Goal: Information Seeking & Learning: Check status

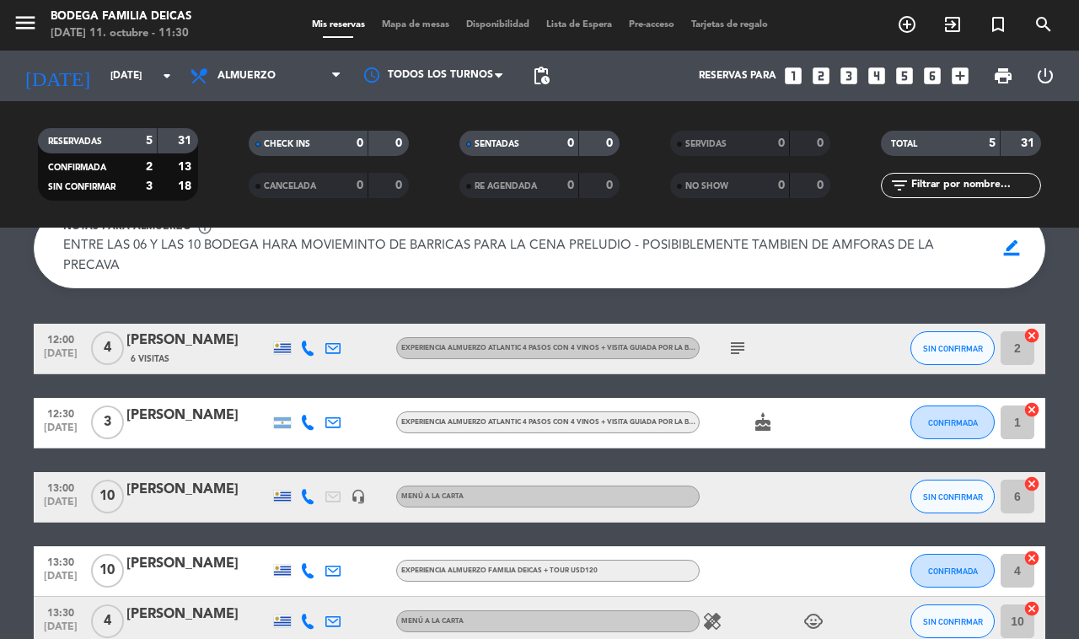
scroll to position [105, 0]
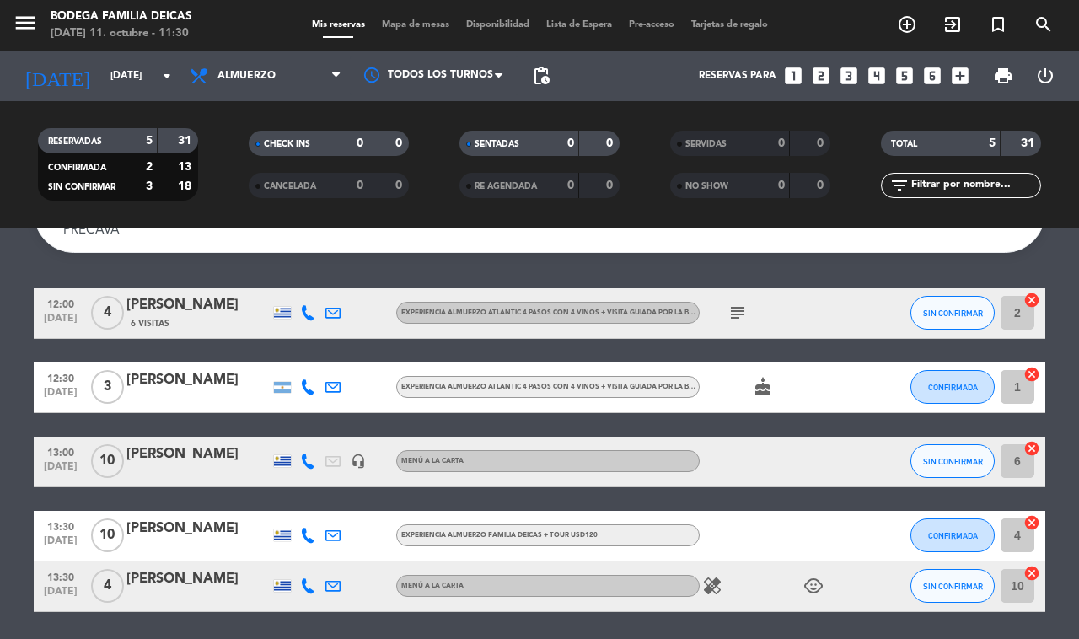
click at [736, 314] on icon "subject" at bounding box center [737, 313] width 20 height 20
click at [797, 268] on div "Ocultar nota Notas para almuerzo info_outline ENTRE LAS 06 Y LAS 10 BODEGA HARA…" at bounding box center [539, 433] width 1079 height 411
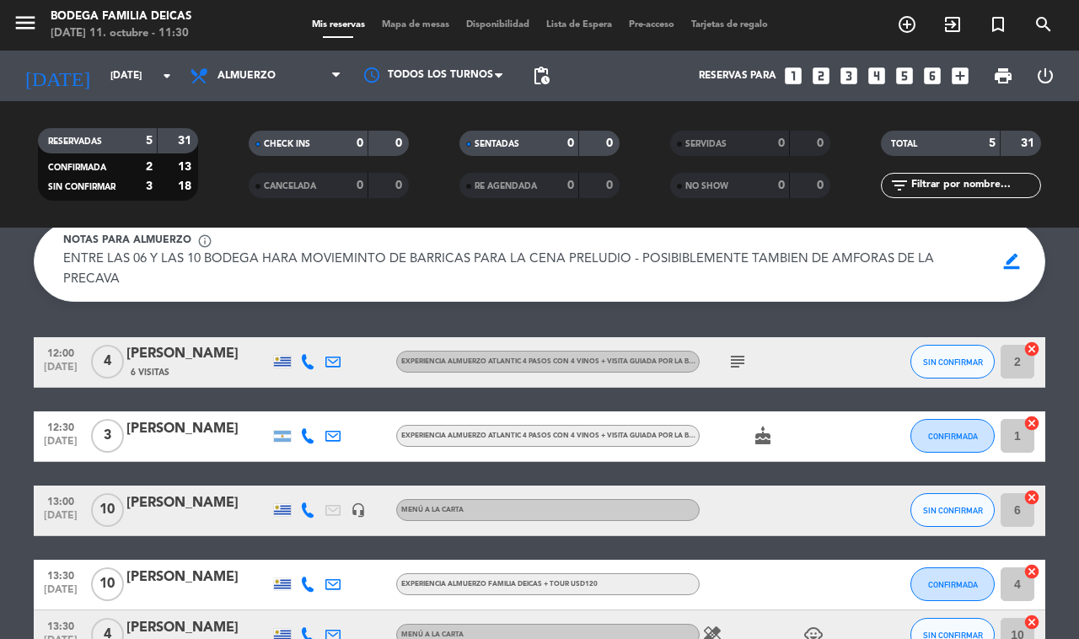
scroll to position [162, 0]
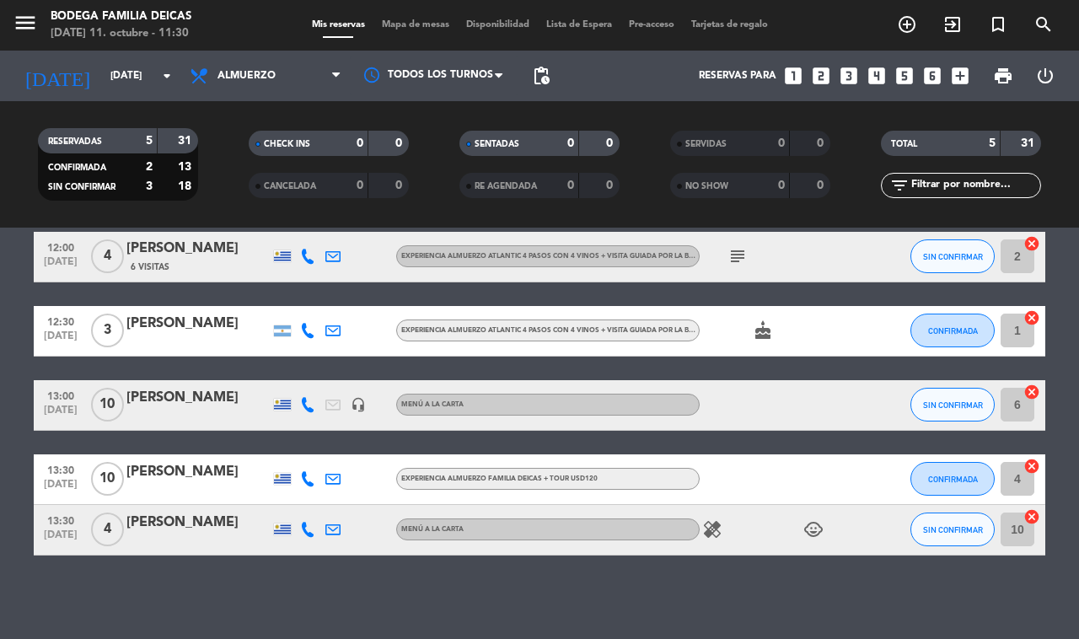
click at [385, 19] on div "Mis reservas Mapa de mesas Disponibilidad Lista de Espera Pre-acceso Tarjetas d…" at bounding box center [539, 25] width 473 height 15
click at [389, 21] on span "Mapa de mesas" at bounding box center [415, 24] width 84 height 9
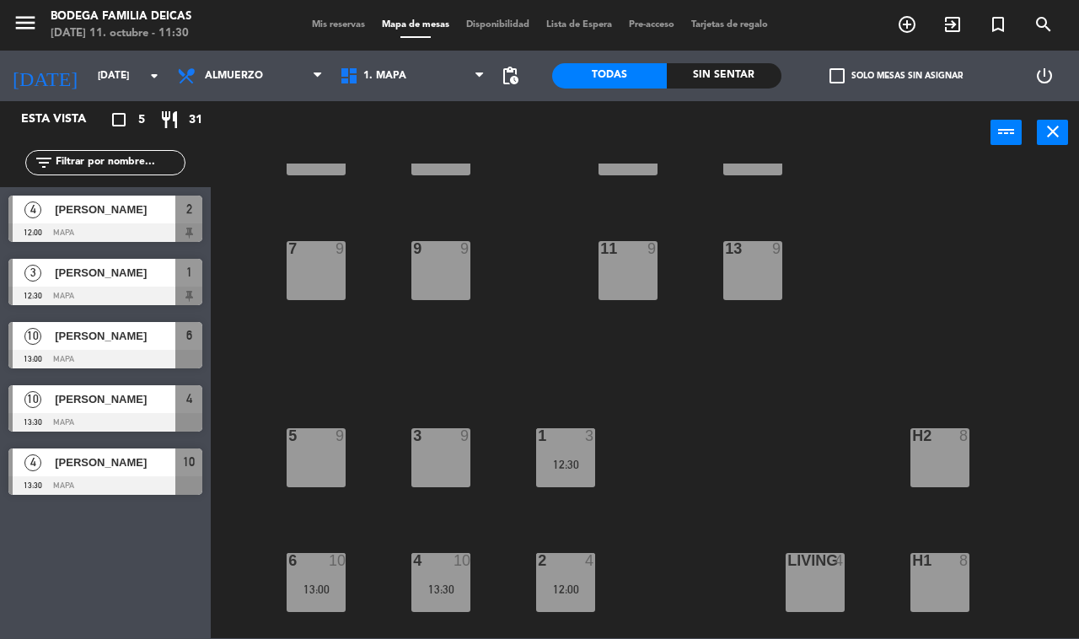
scroll to position [175, 0]
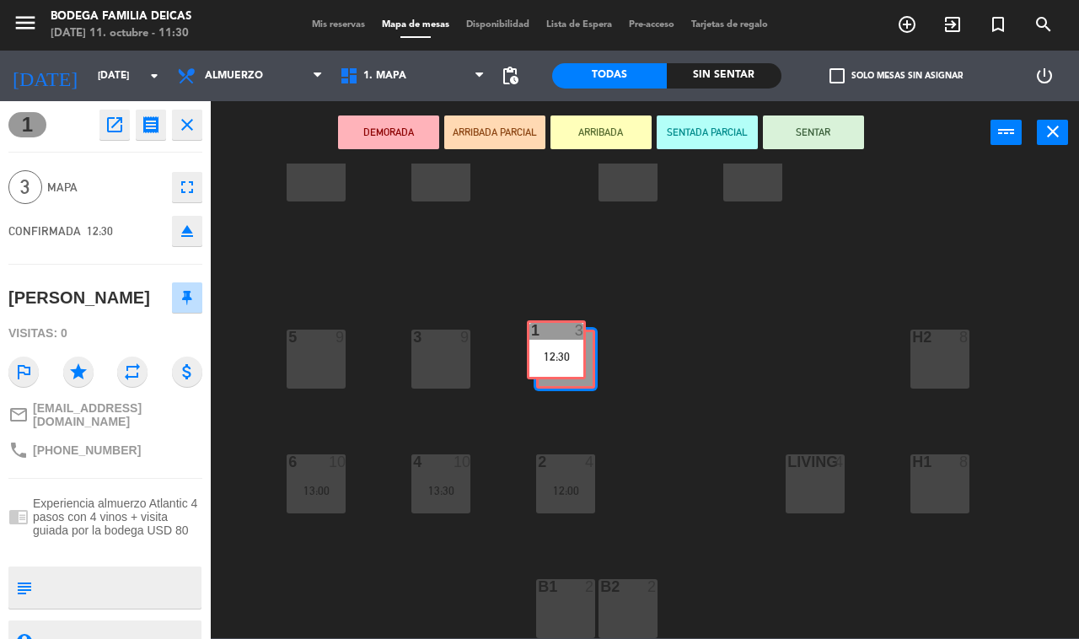
drag, startPoint x: 583, startPoint y: 372, endPoint x: 609, endPoint y: 359, distance: 28.3
click at [575, 363] on div "1 3 12:30 1 3 12:30" at bounding box center [565, 359] width 59 height 59
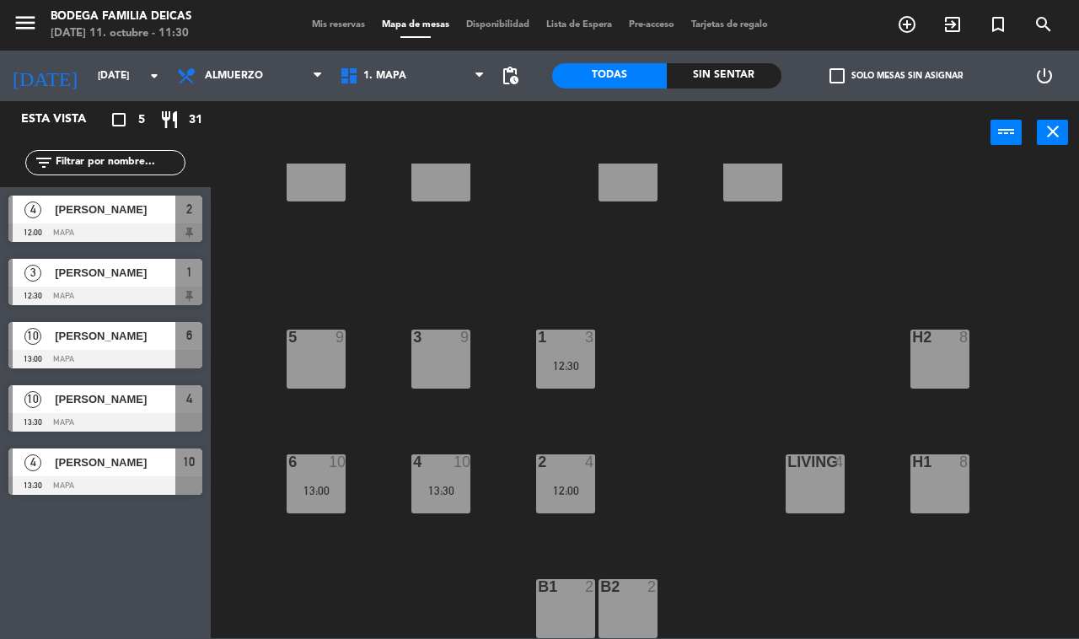
click at [651, 338] on div "10 4 13:30 12 9 8 9 14 8 9 9 11 9 13 9 7 9 1 3 12:30 5 9 3 9 h2 8 2 4 12:00 6 1…" at bounding box center [650, 401] width 857 height 475
click at [464, 498] on div "4 10 13:30" at bounding box center [440, 483] width 59 height 59
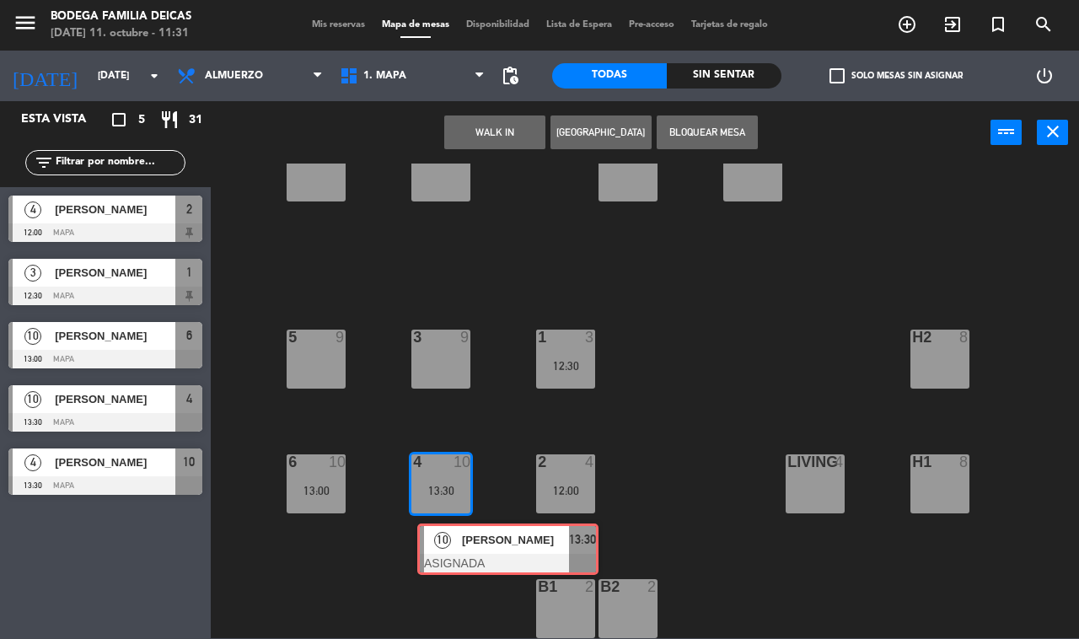
click at [472, 529] on div "10 4 13:30 12 9 8 9 14 8 9 9 11 9 13 9 7 9 1 3 12:30 5 9 3 9 h2 8 2 4 12:00 6 1…" at bounding box center [650, 401] width 857 height 475
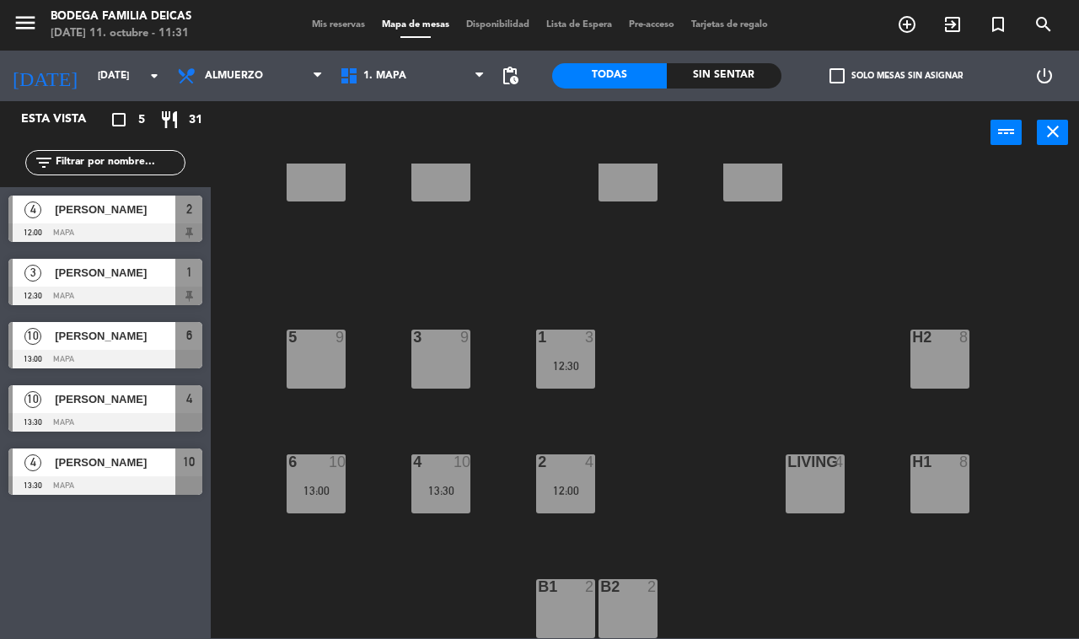
click at [431, 490] on div "13:30" at bounding box center [440, 491] width 59 height 12
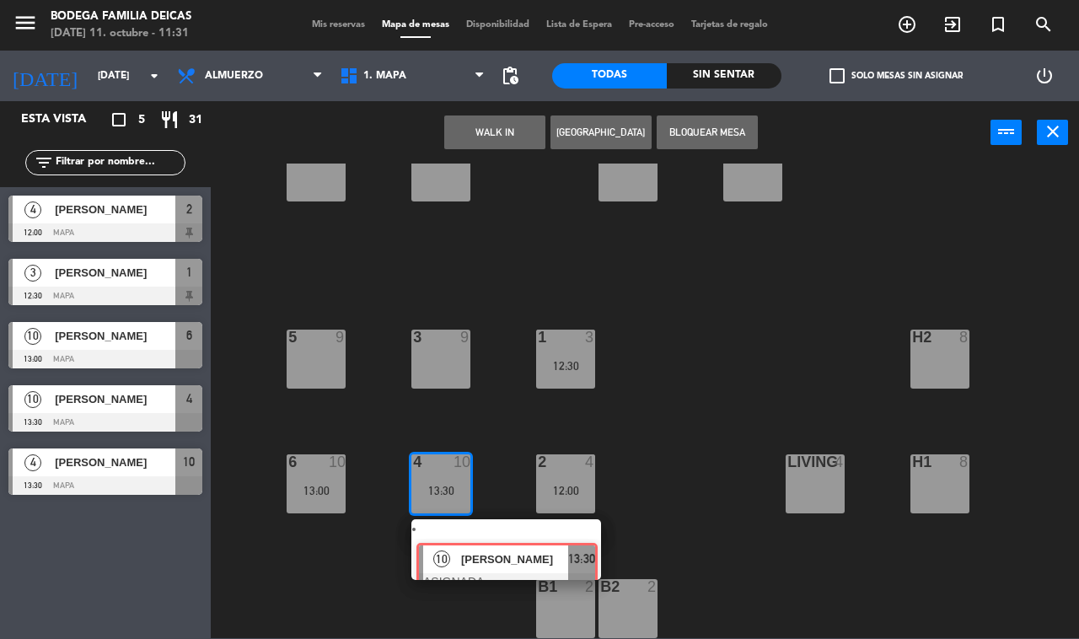
click at [487, 554] on div "10 [PERSON_NAME] ASIGNADA 13:30" at bounding box center [506, 549] width 215 height 61
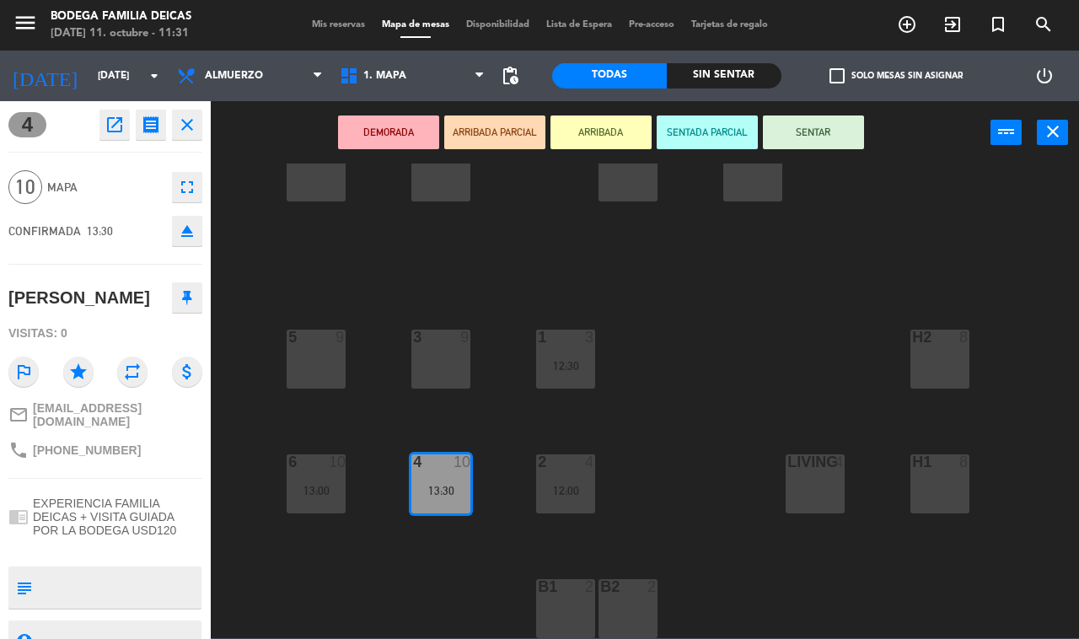
click at [169, 123] on div "open_in_new receipt 1:30 PM [DATE] personas [PERSON_NAME] 4 EXPERIENCE EXPERIEN…" at bounding box center [148, 125] width 109 height 30
click at [182, 124] on icon "close" at bounding box center [187, 125] width 20 height 20
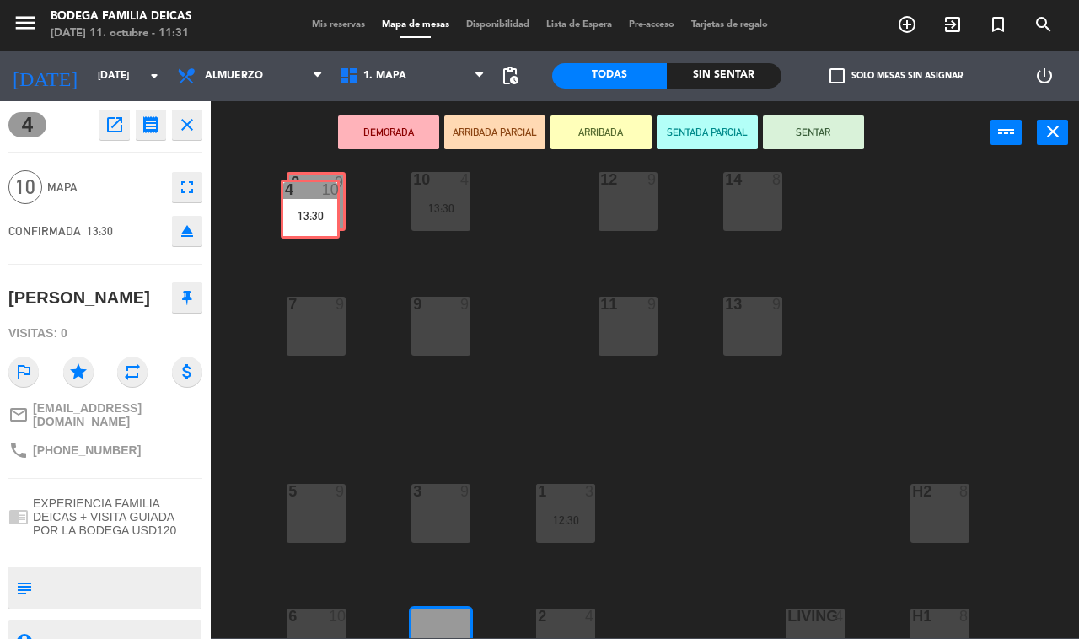
drag, startPoint x: 430, startPoint y: 421, endPoint x: 314, endPoint y: 198, distance: 251.4
click at [314, 196] on div "10 4 13:30 12 9 8 9 14 8 9 9 11 9 13 9 7 9 1 3 12:30 5 9 3 9 h2 8 2 4 12:00 6 1…" at bounding box center [650, 401] width 857 height 475
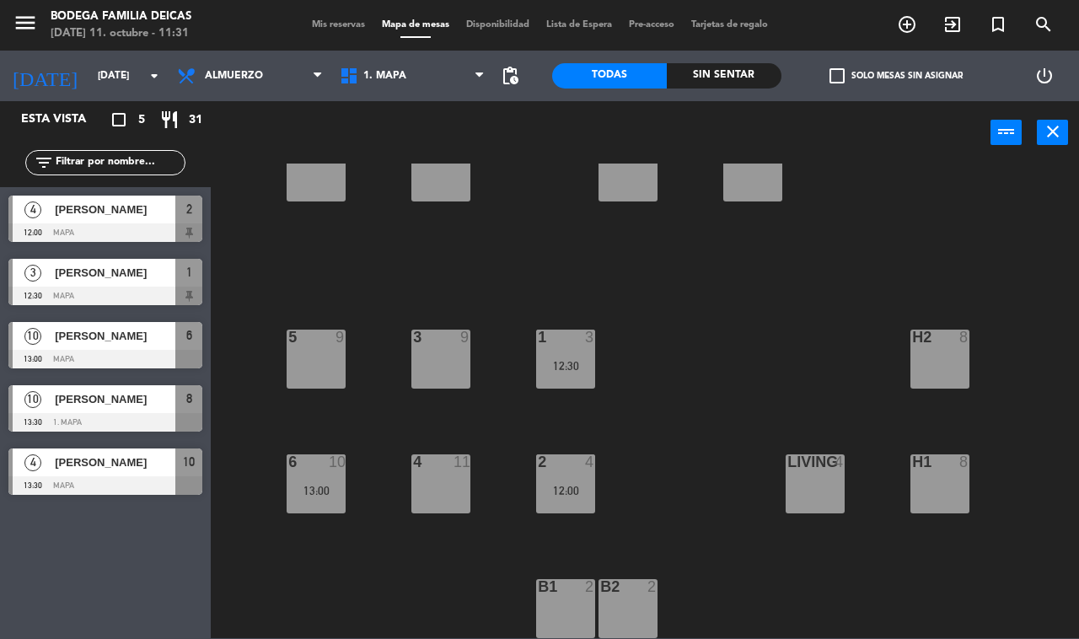
click at [298, 497] on div "6 10 13:00" at bounding box center [316, 483] width 59 height 59
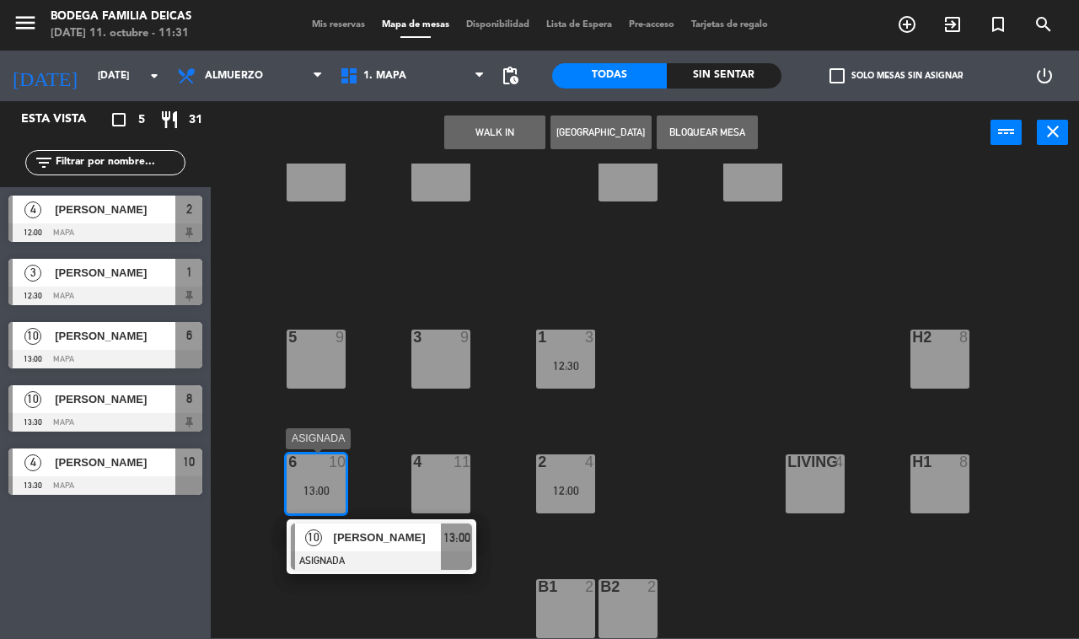
click at [360, 538] on span "[PERSON_NAME]" at bounding box center [388, 537] width 108 height 18
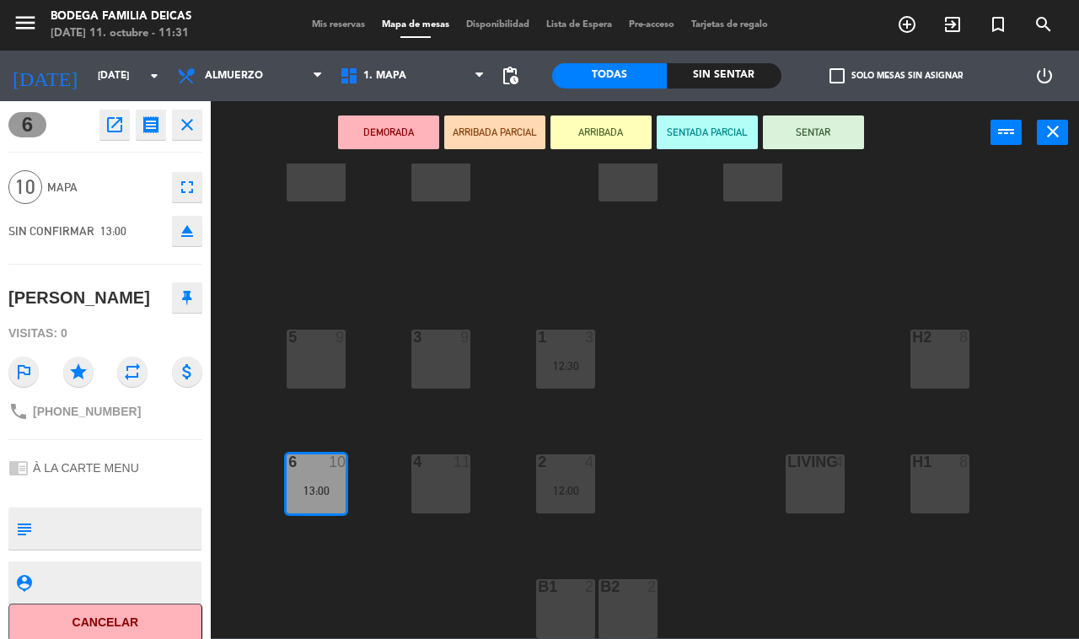
click at [185, 124] on icon "close" at bounding box center [187, 125] width 20 height 20
drag, startPoint x: 322, startPoint y: 453, endPoint x: 325, endPoint y: 360, distance: 93.6
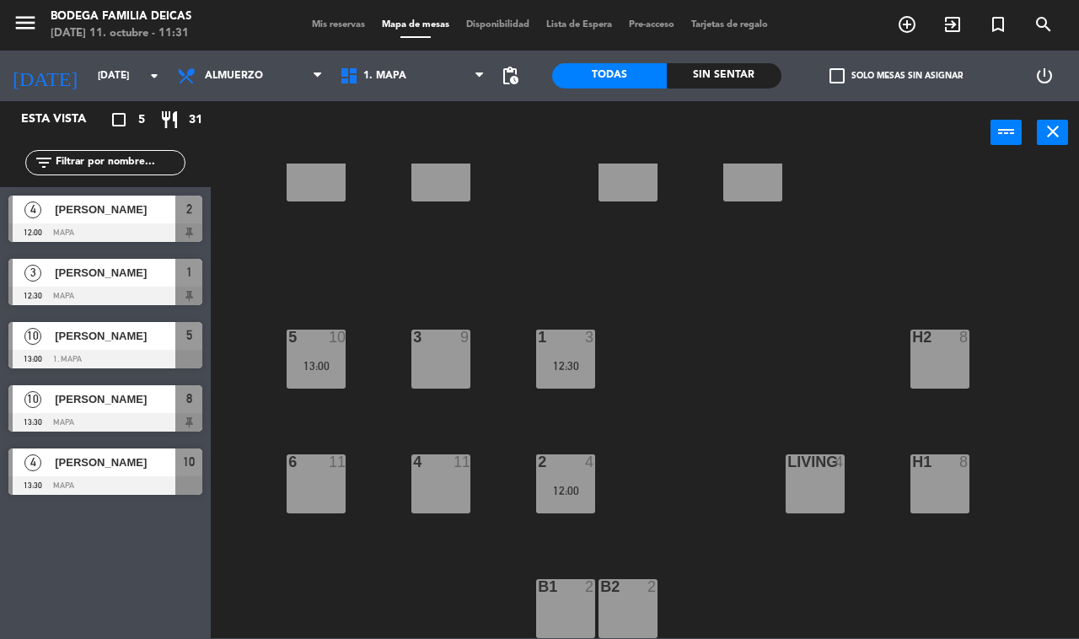
click at [330, 280] on div "10 4 13:30 12 9 8 10 13:30 14 8 9 9 11 9 13 9 7 9 1 3 12:30 5 10 13:00 3 9 h2 8…" at bounding box center [650, 401] width 857 height 475
click at [142, 476] on div at bounding box center [105, 485] width 194 height 19
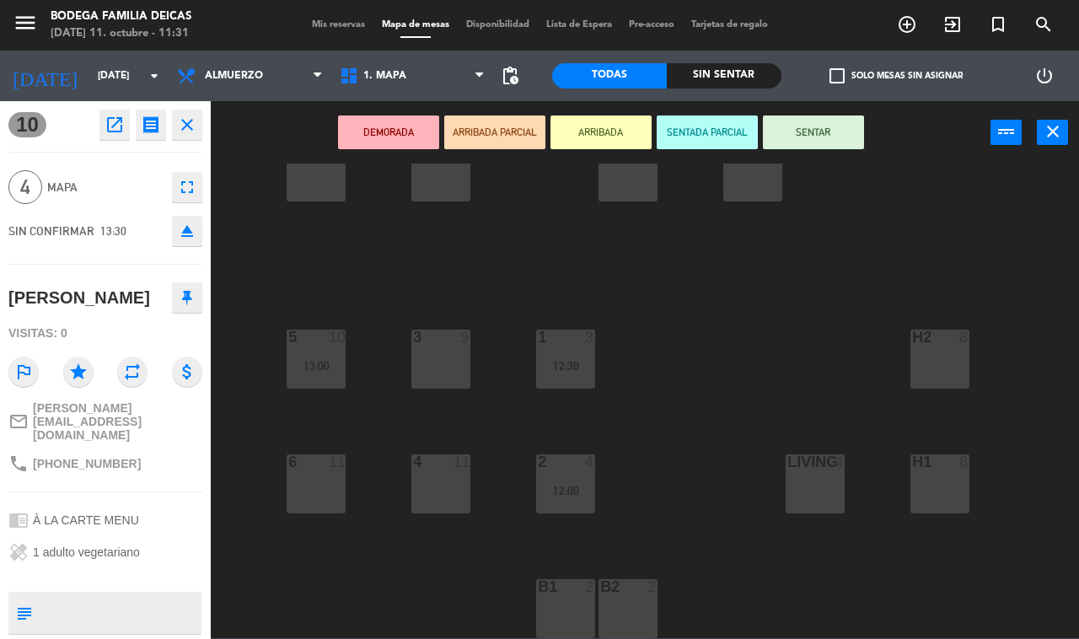
click at [196, 125] on icon "close" at bounding box center [187, 125] width 20 height 20
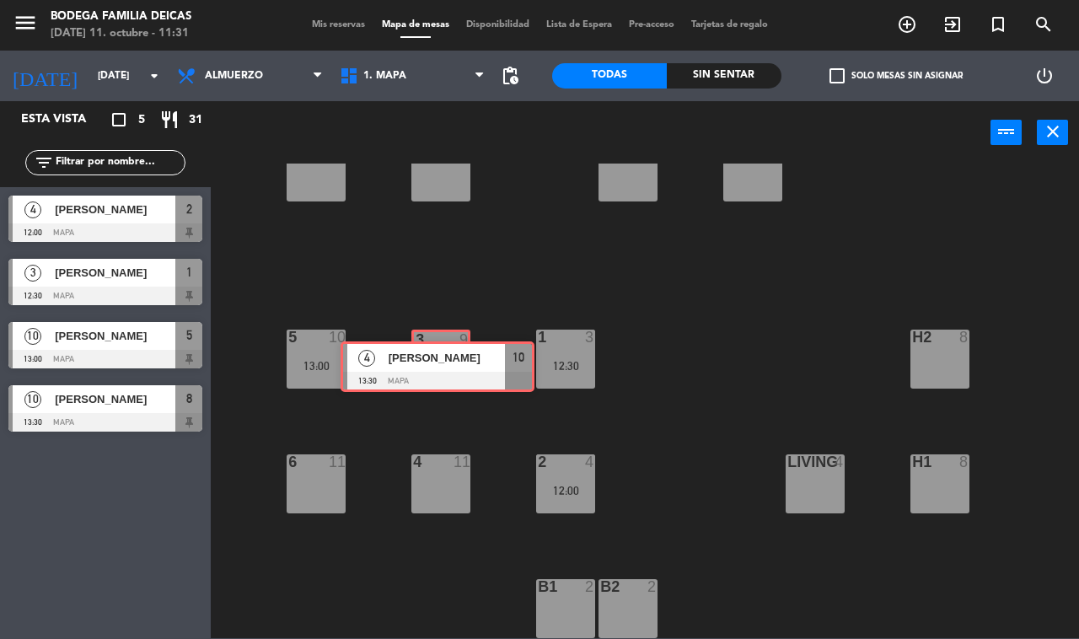
drag, startPoint x: 128, startPoint y: 472, endPoint x: 460, endPoint y: 365, distance: 348.9
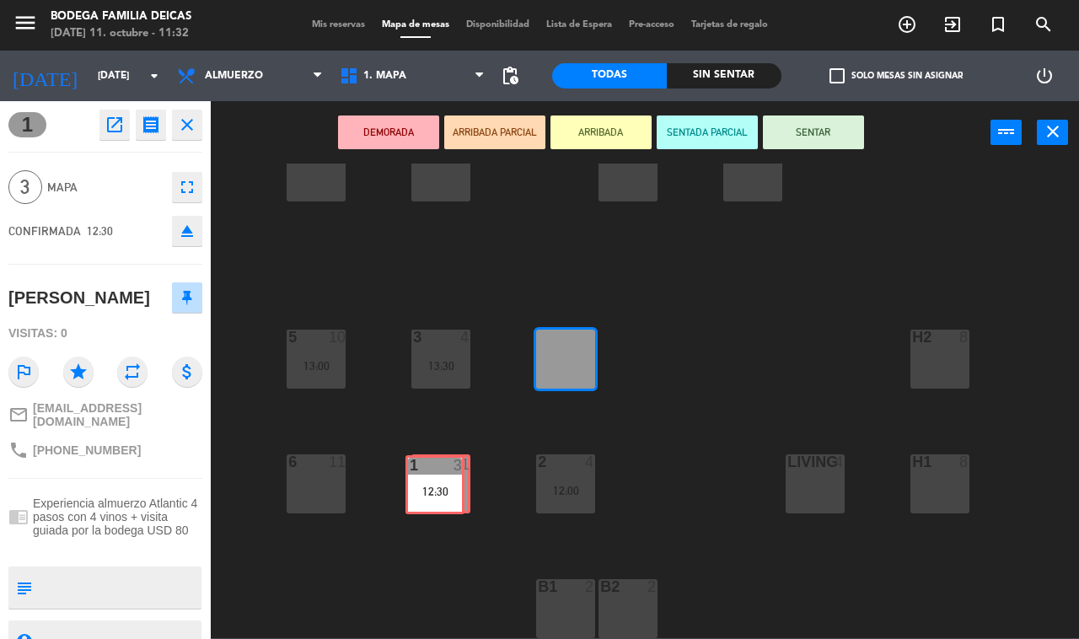
drag, startPoint x: 562, startPoint y: 346, endPoint x: 434, endPoint y: 472, distance: 179.4
click at [434, 472] on div "10 9 12 9 8 10 13:30 14 8 9 9 11 9 13 9 7 9 1 3 12:30 1 3 12:30 5 10 13:00 3 4 …" at bounding box center [650, 401] width 857 height 475
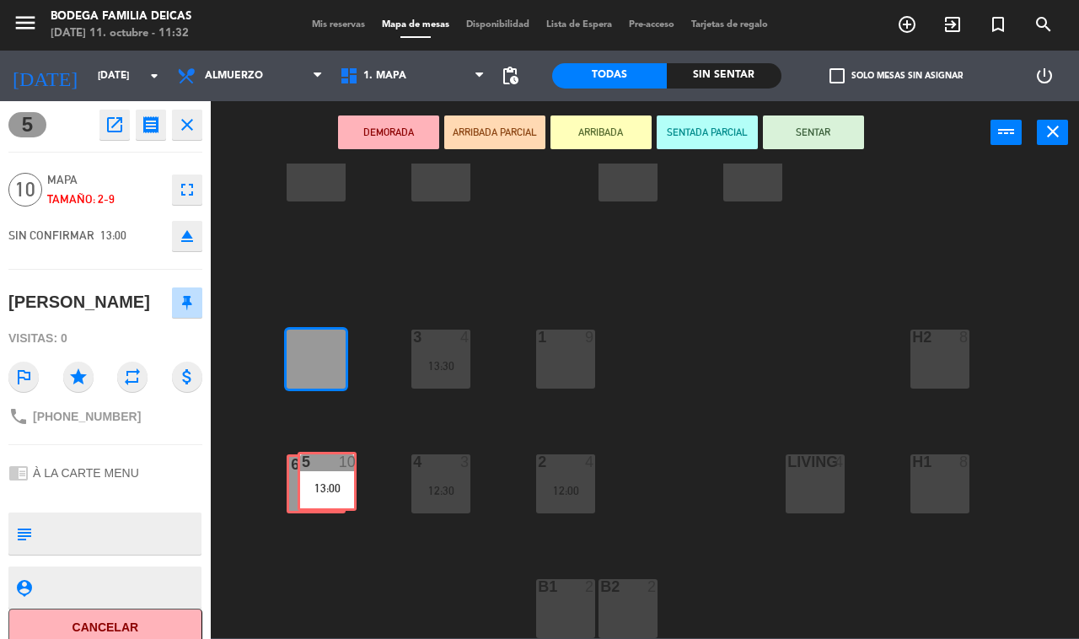
drag, startPoint x: 314, startPoint y: 389, endPoint x: 312, endPoint y: 490, distance: 101.2
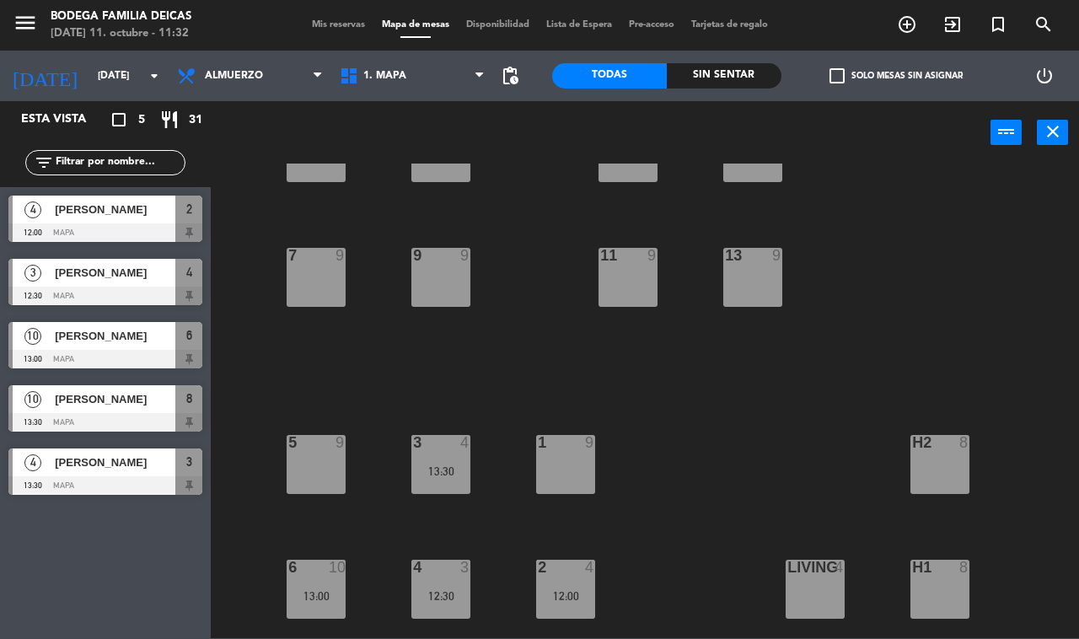
scroll to position [0, 0]
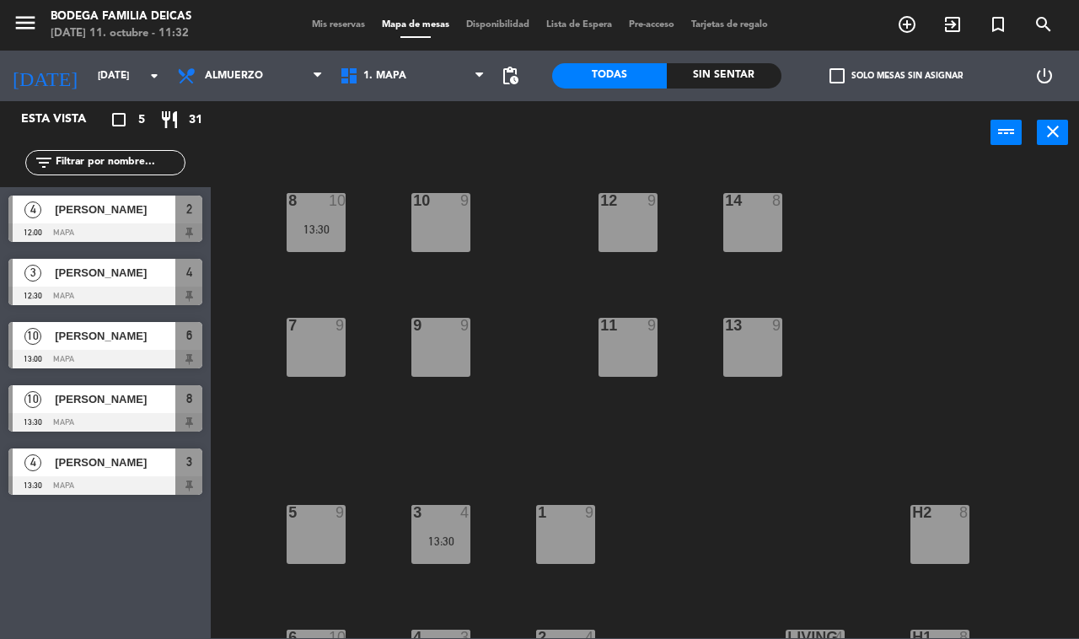
click at [326, 26] on span "Mis reservas" at bounding box center [338, 24] width 70 height 9
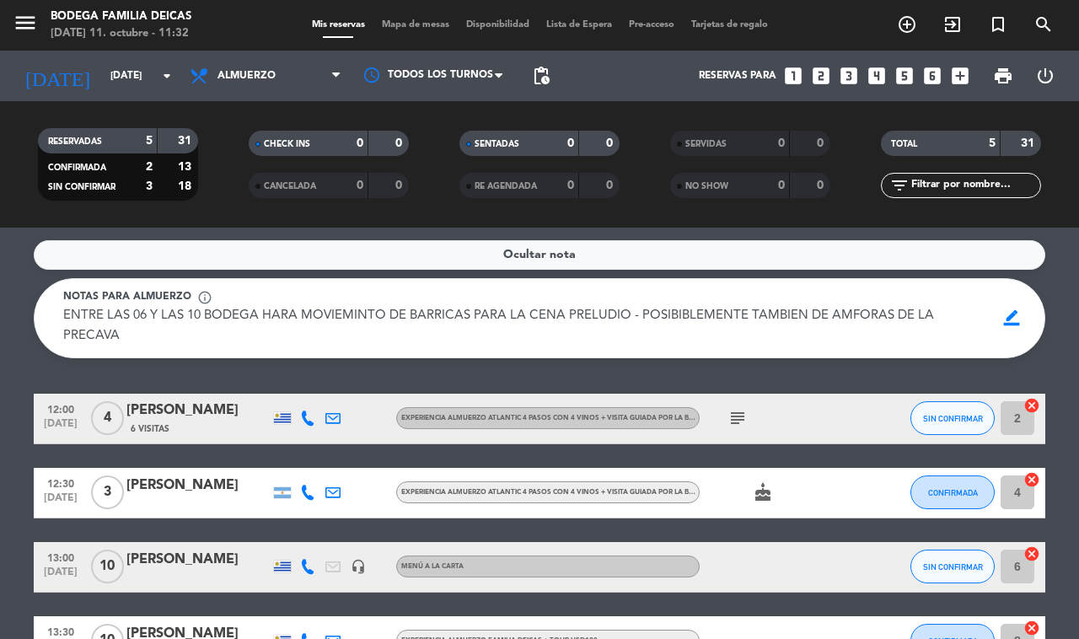
scroll to position [105, 0]
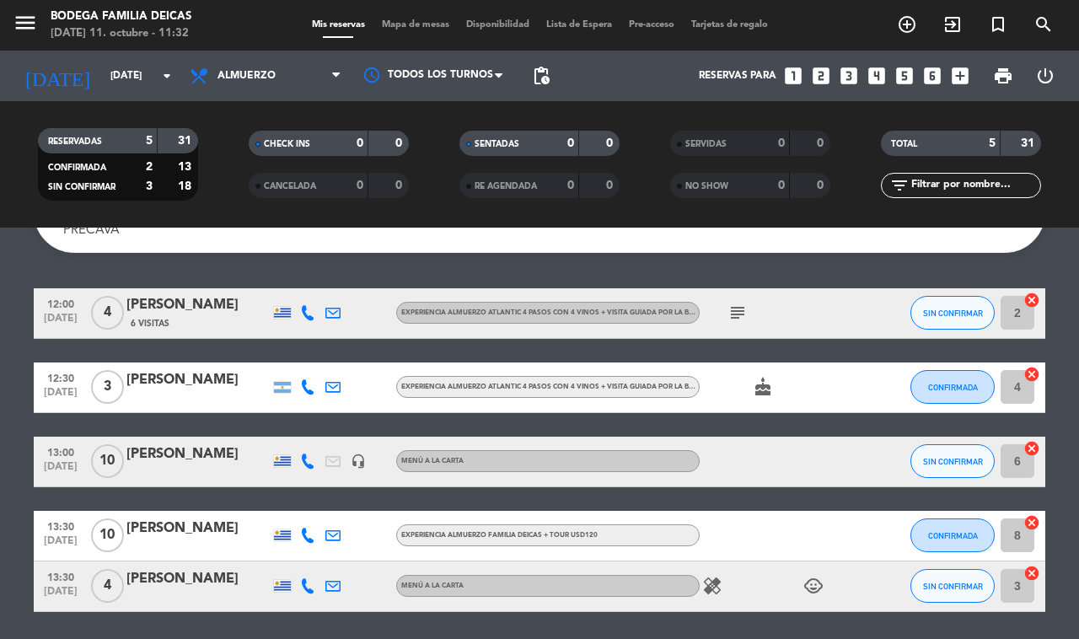
click at [718, 584] on icon "healing" at bounding box center [712, 586] width 20 height 20
click at [708, 615] on div "Ocultar nota Notas para almuerzo info_outline ENTRE LAS 06 Y LAS 10 BODEGA HARA…" at bounding box center [539, 433] width 1079 height 411
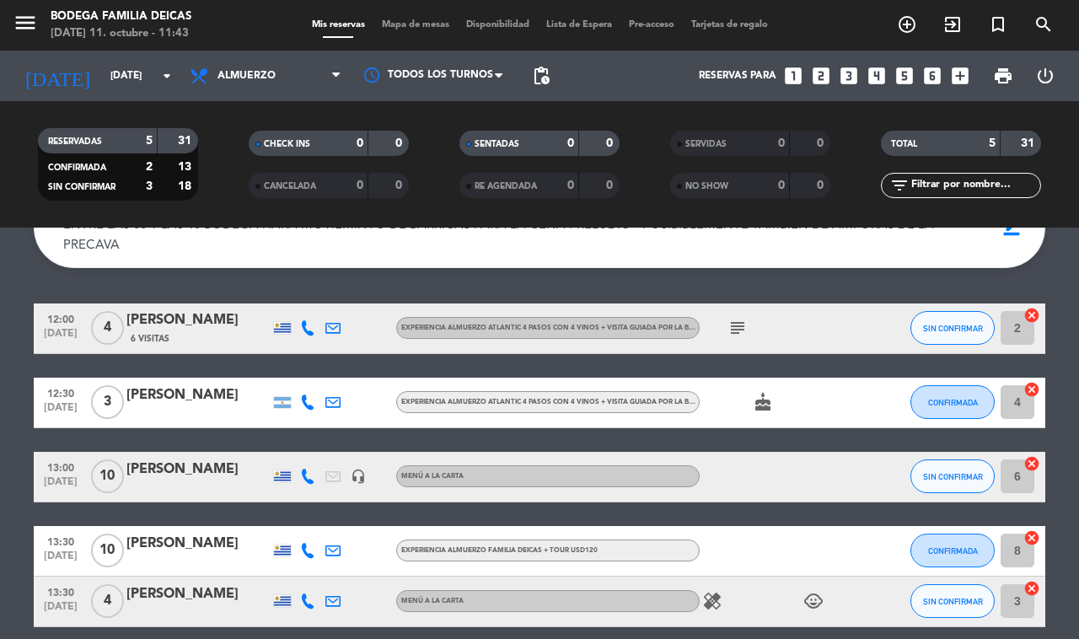
scroll to position [0, 0]
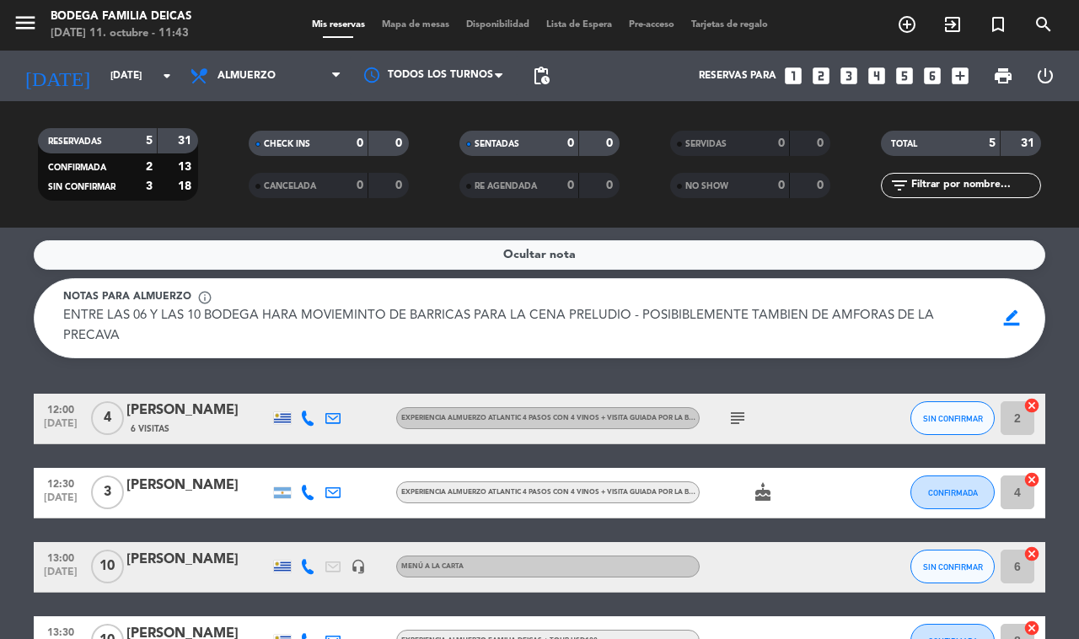
click at [357, 191] on strong "0" at bounding box center [360, 186] width 7 height 12
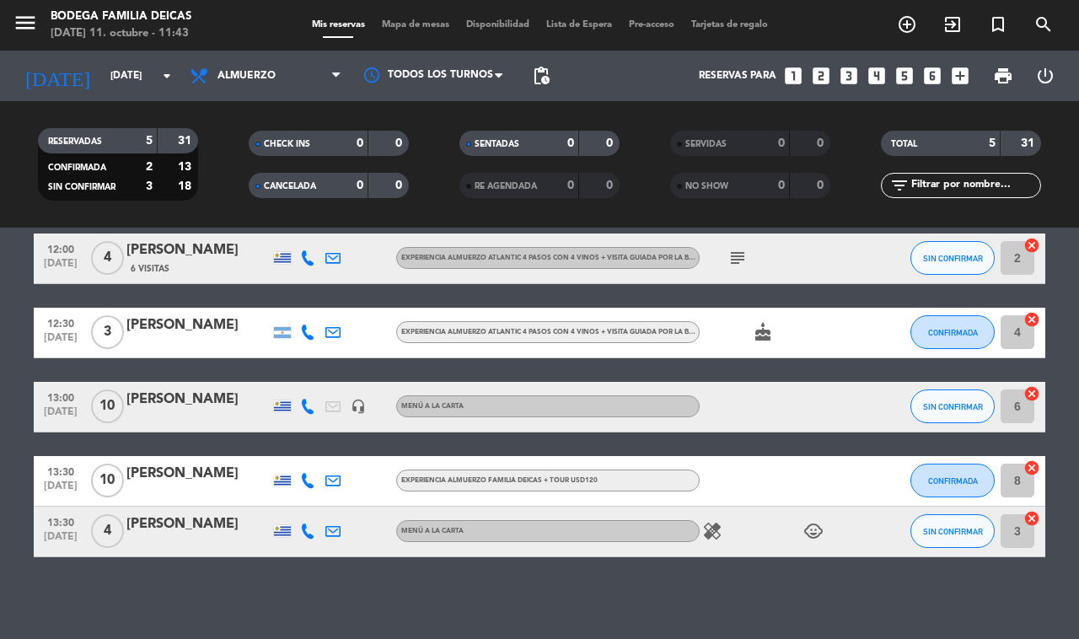
scroll to position [162, 0]
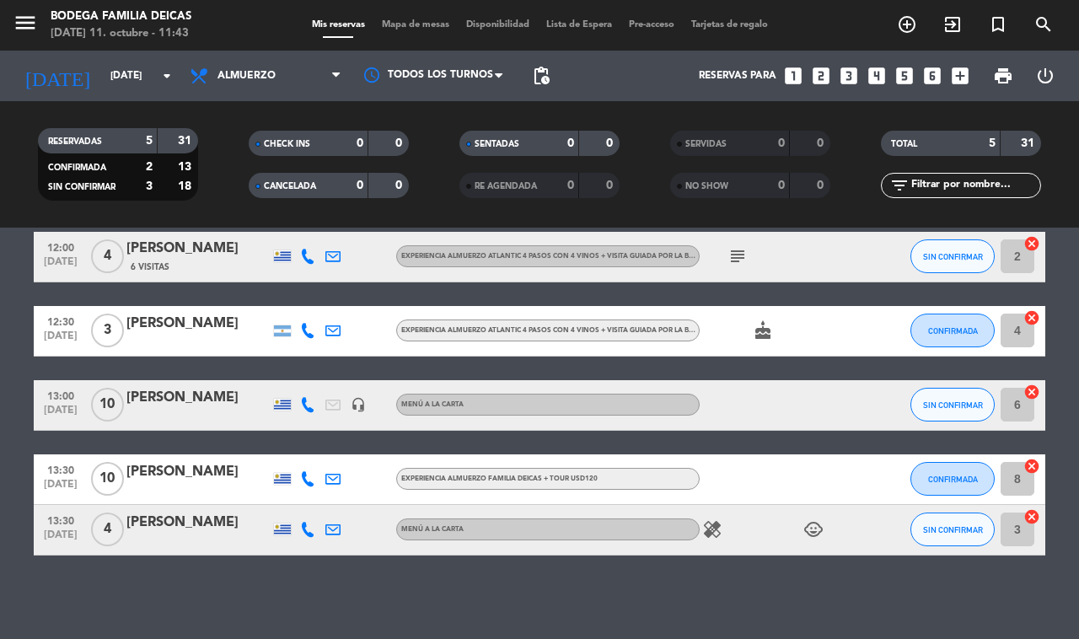
click at [708, 520] on icon "healing" at bounding box center [712, 529] width 20 height 20
click at [753, 548] on div "healing 1 adulto vegetariano child_care" at bounding box center [776, 530] width 152 height 50
click at [819, 531] on icon "child_care" at bounding box center [813, 529] width 20 height 20
click at [806, 556] on div "Ocultar nota Notas para almuerzo info_outline ENTRE LAS 06 Y LAS 10 BODEGA HARA…" at bounding box center [539, 433] width 1079 height 411
click at [146, 76] on input "[DATE]" at bounding box center [169, 76] width 134 height 29
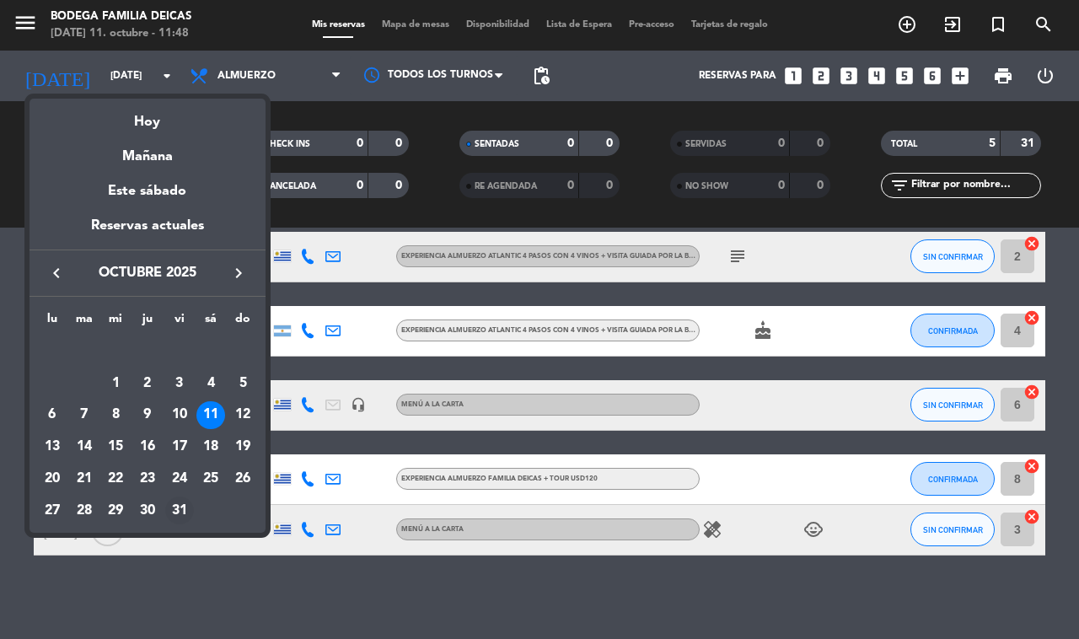
click at [181, 504] on div "31" at bounding box center [179, 510] width 29 height 29
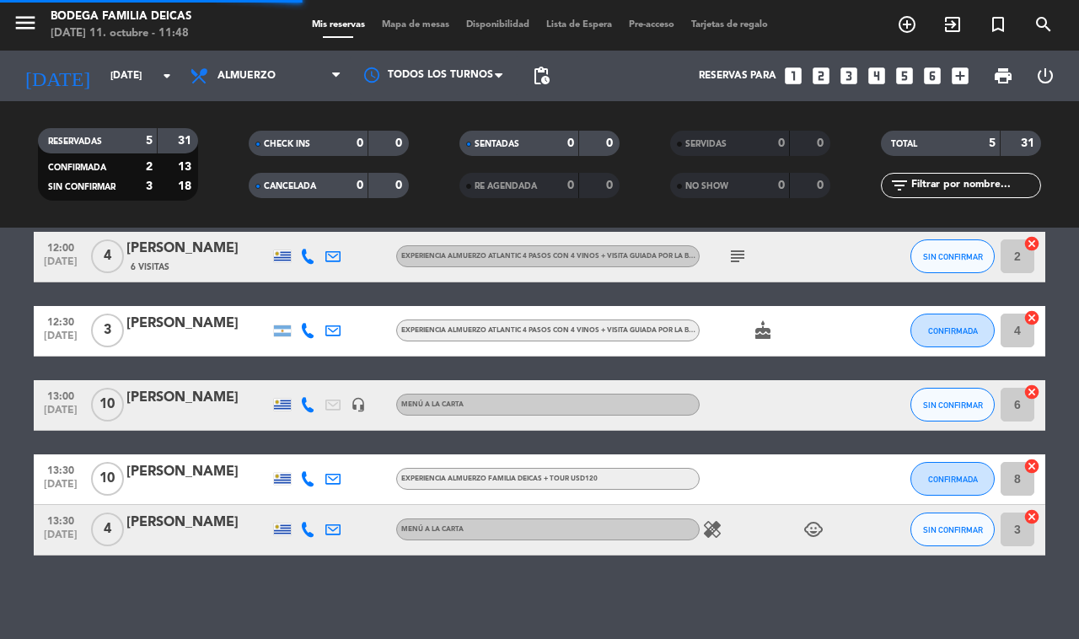
scroll to position [73, 0]
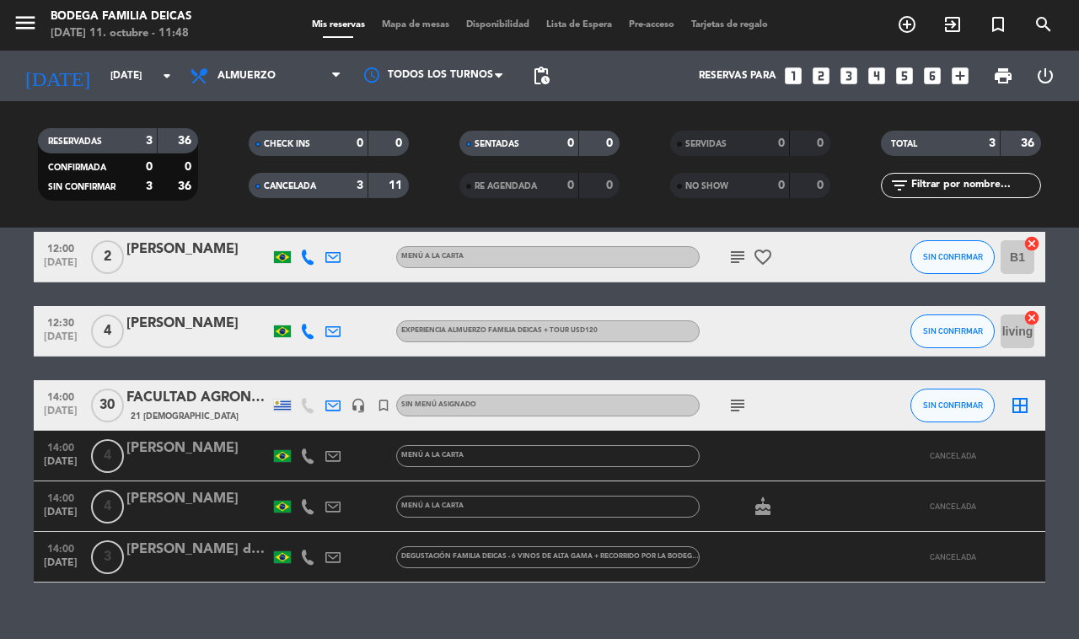
click at [190, 396] on div "FACULTAD AGRONOMIA" at bounding box center [197, 398] width 143 height 22
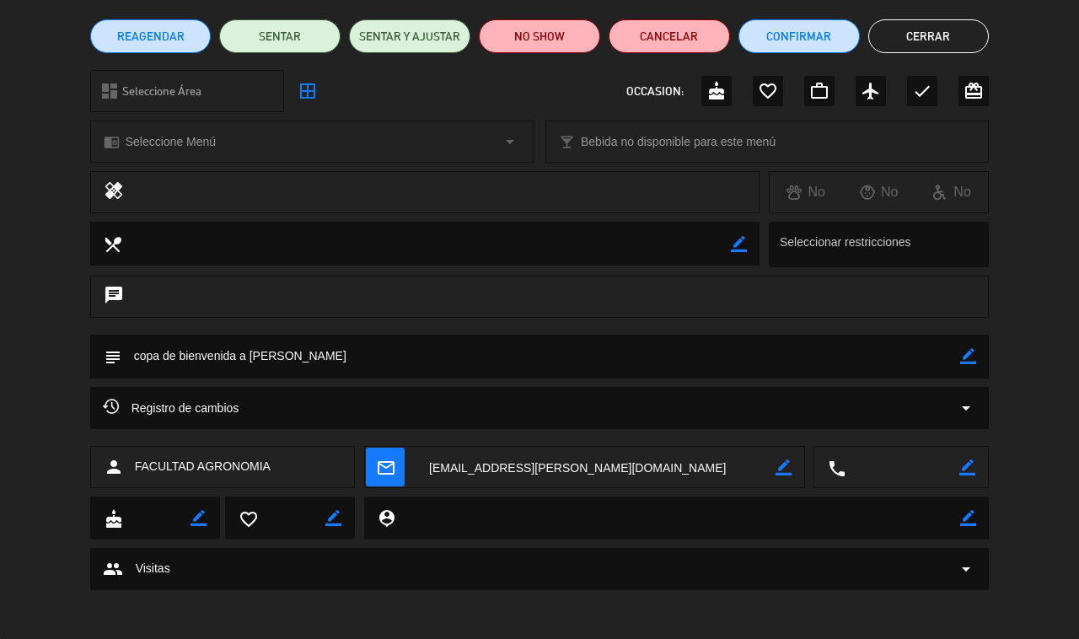
scroll to position [0, 0]
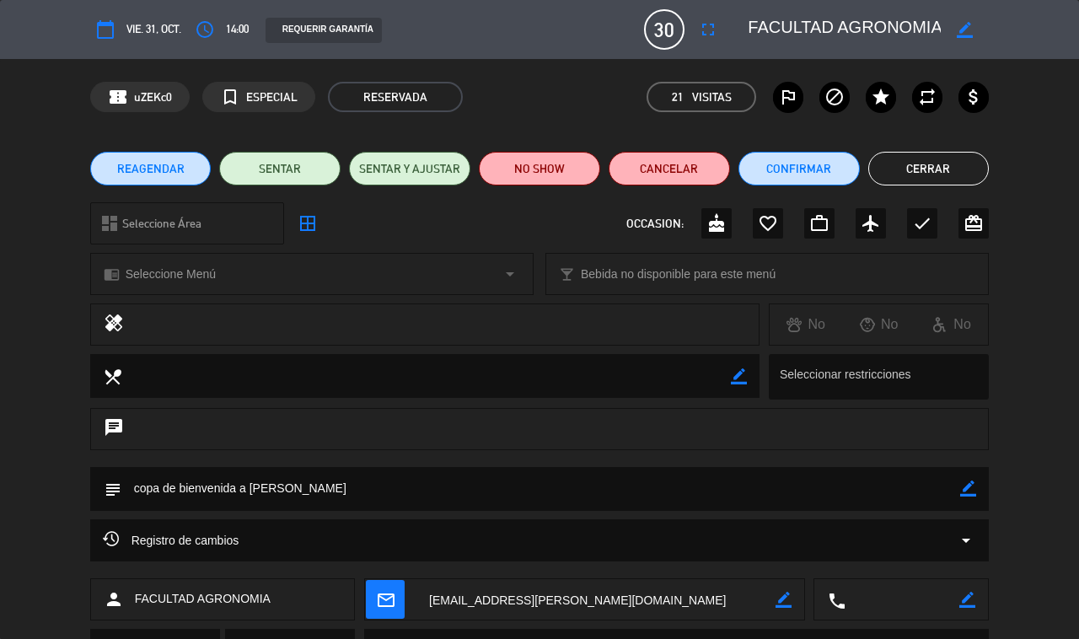
click at [919, 165] on button "Cerrar" at bounding box center [928, 169] width 121 height 34
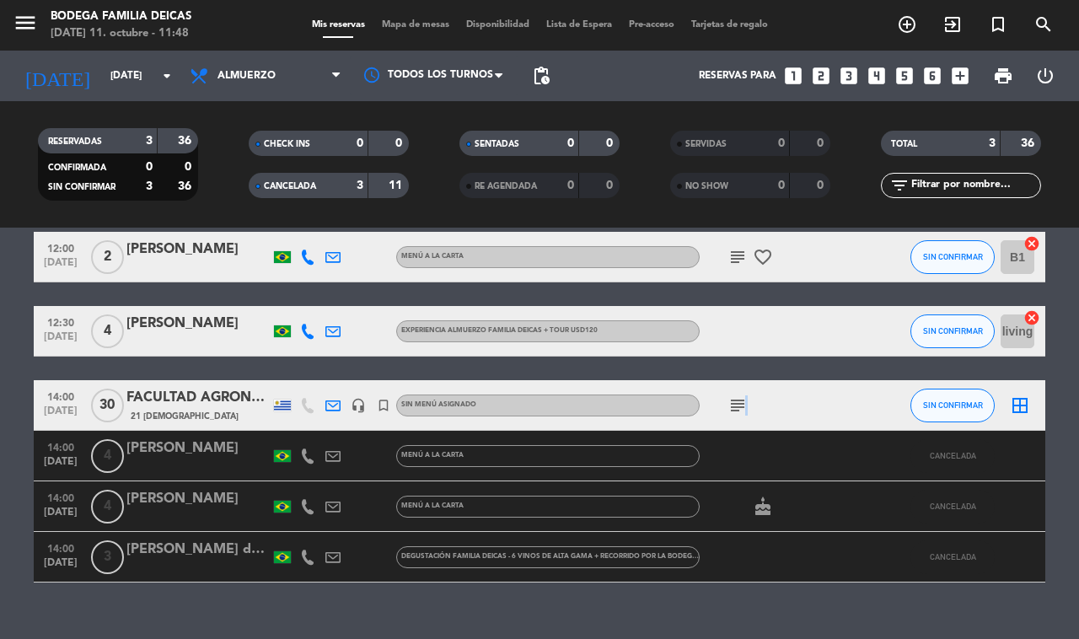
click at [744, 402] on icon "subject" at bounding box center [737, 405] width 20 height 20
click at [748, 368] on div "12:00 [DATE] 2 [PERSON_NAME] MENÚ A LA CARTA subject favorite_border SIN CONFIR…" at bounding box center [539, 407] width 1011 height 351
click at [738, 257] on icon "subject" at bounding box center [737, 257] width 20 height 20
click at [813, 298] on div "12:00 [DATE] 2 [PERSON_NAME] MENÚ A LA CARTA subject [PERSON_NAME] winery favor…" at bounding box center [539, 407] width 1011 height 351
click at [102, 78] on input "[DATE]" at bounding box center [169, 76] width 134 height 29
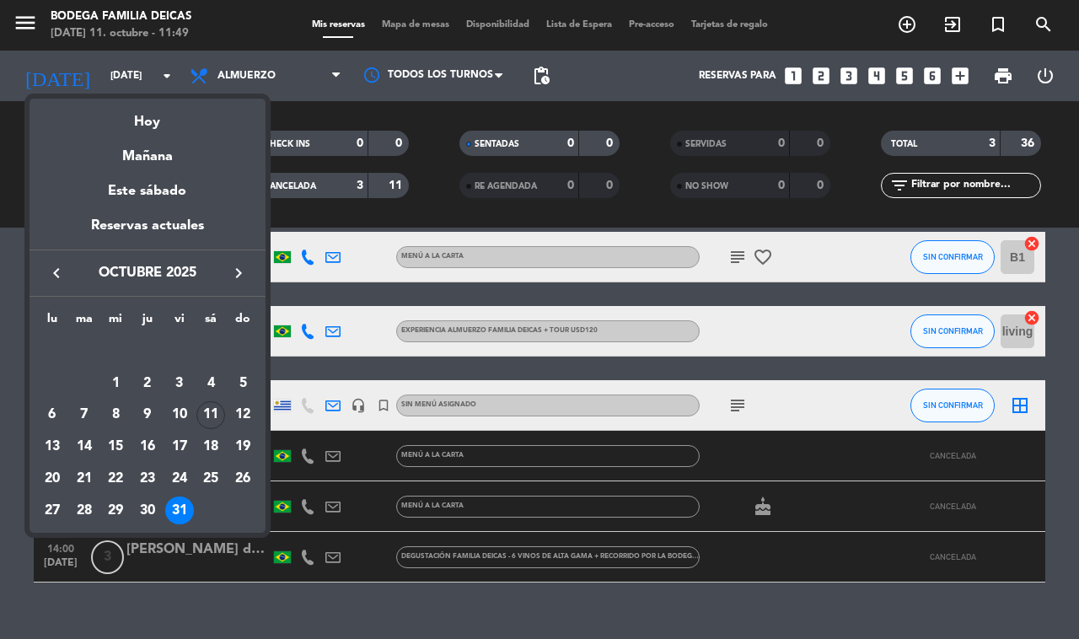
click at [238, 276] on icon "keyboard_arrow_right" at bounding box center [238, 273] width 20 height 20
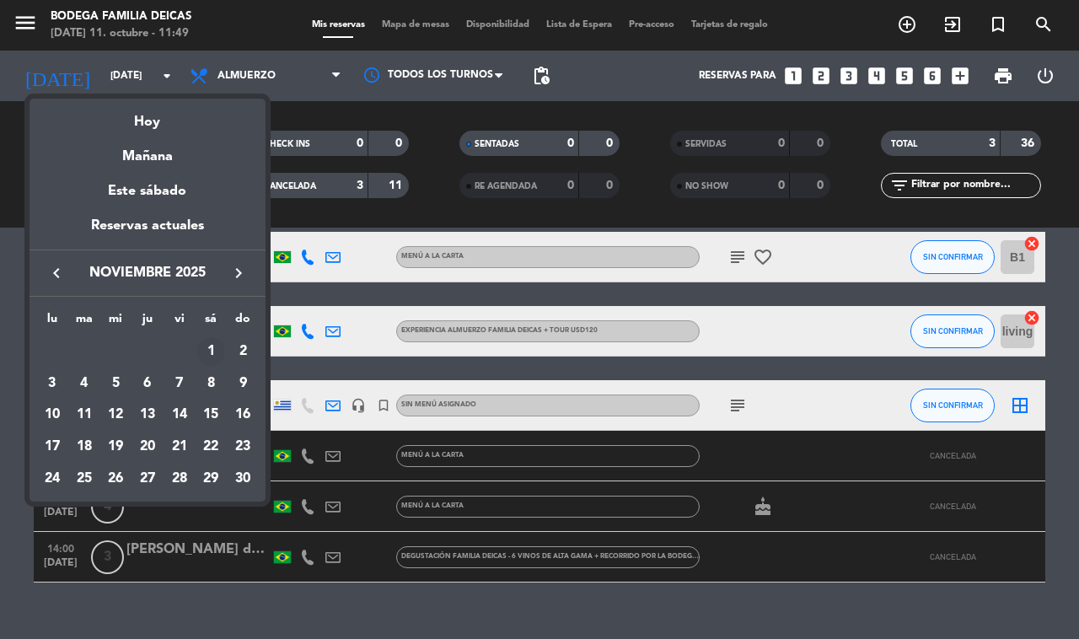
click at [217, 356] on div "1" at bounding box center [210, 351] width 29 height 29
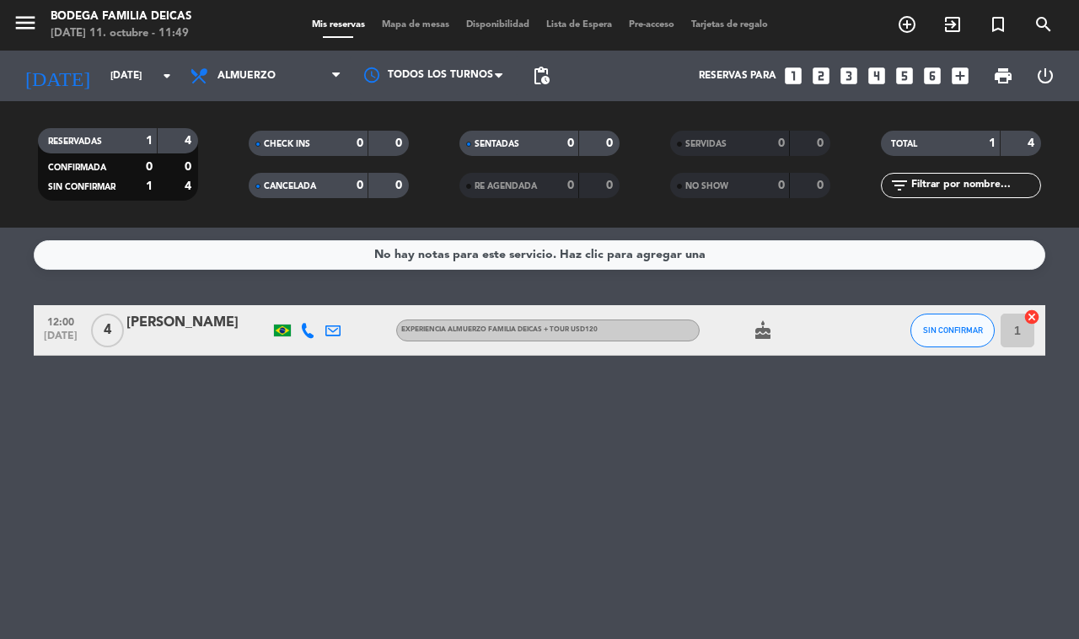
click at [104, 55] on div "[DATE] [DATE] arrow_drop_down" at bounding box center [97, 76] width 169 height 51
click at [115, 70] on input "[DATE]" at bounding box center [169, 76] width 134 height 29
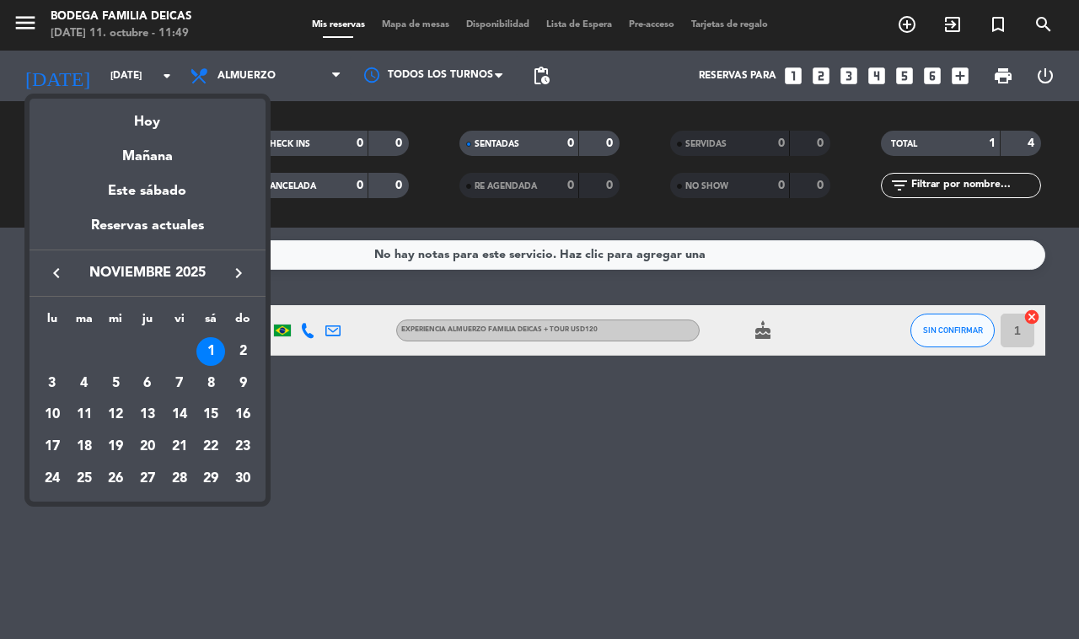
click at [46, 266] on icon "keyboard_arrow_left" at bounding box center [56, 273] width 20 height 20
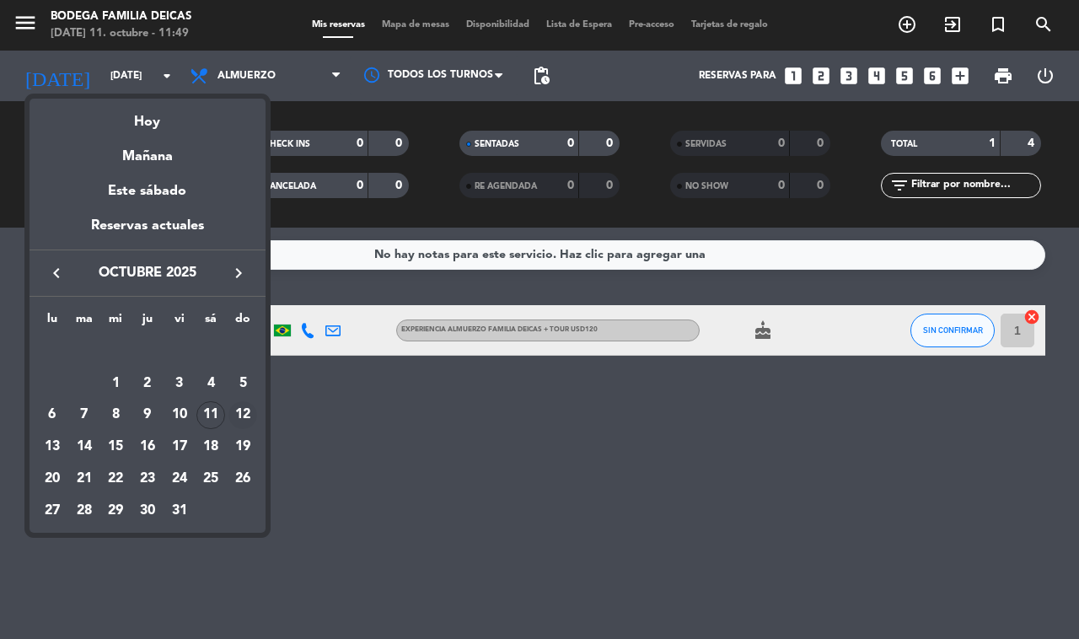
click at [238, 411] on div "12" at bounding box center [242, 415] width 29 height 29
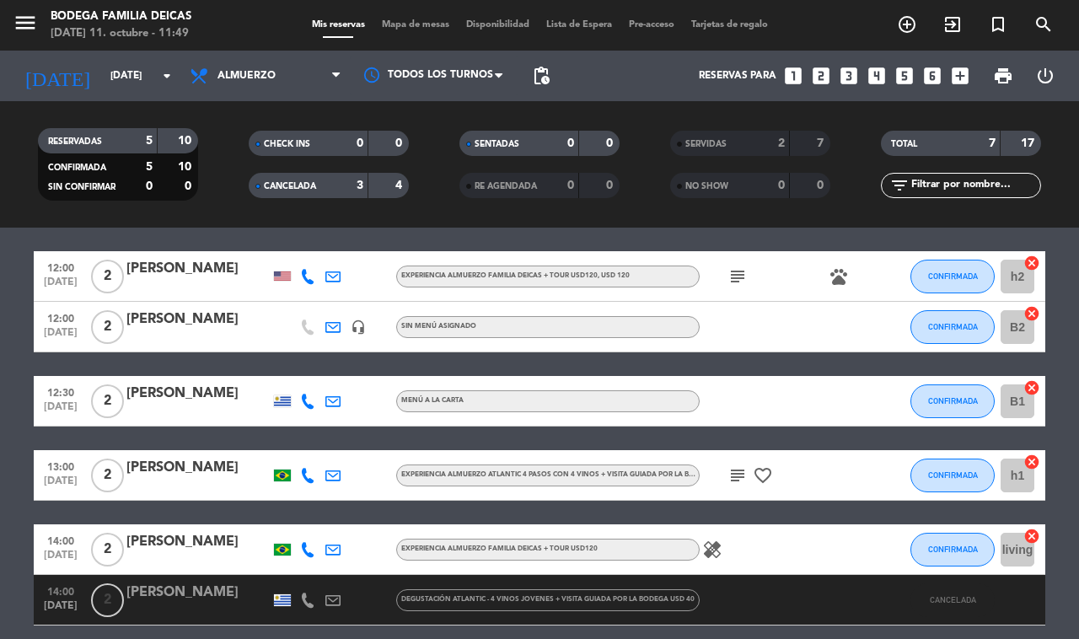
scroll to position [143, 0]
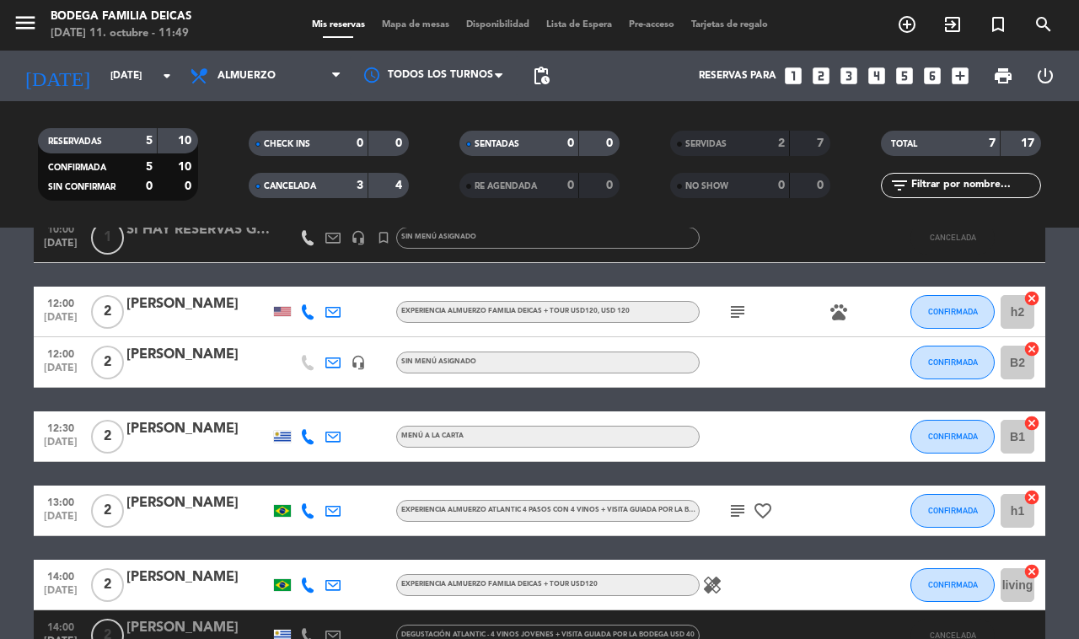
click at [733, 312] on icon "subject" at bounding box center [737, 312] width 20 height 20
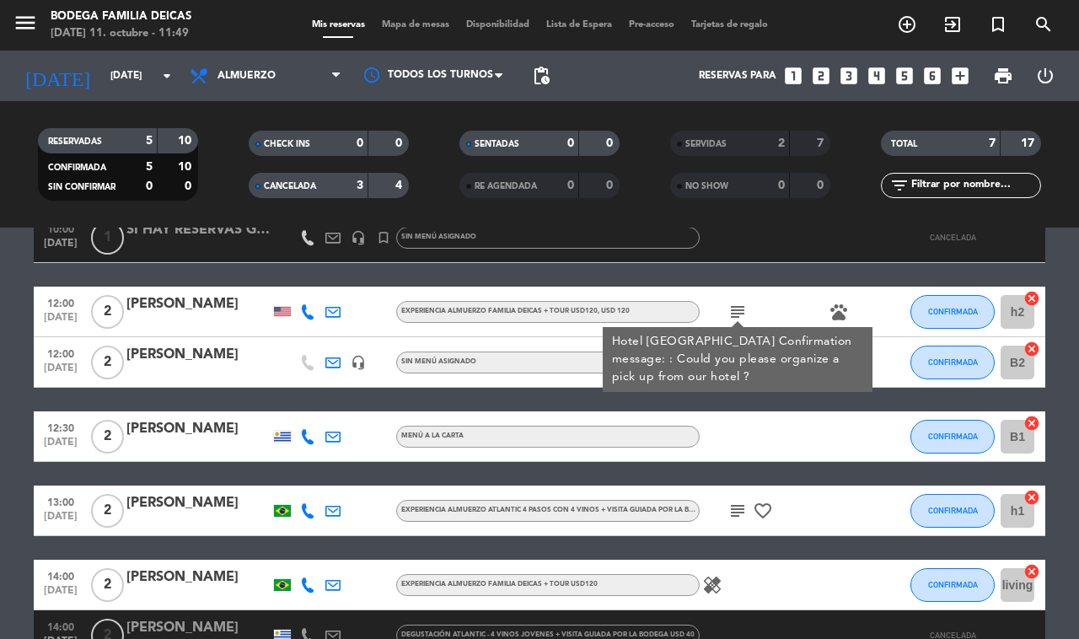
click at [726, 508] on span "subject" at bounding box center [737, 511] width 25 height 20
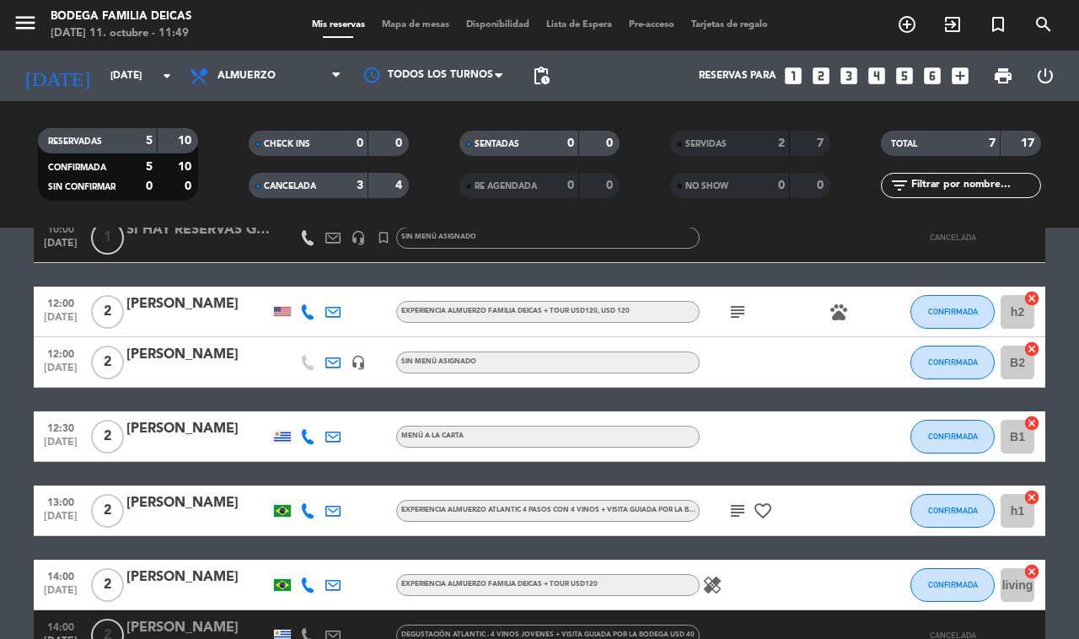
click at [731, 512] on icon "subject" at bounding box center [737, 511] width 20 height 20
click at [464, 464] on div "10:00 [DATE] 1 FERIA MACA headset_mic turned_in_not Sin menú asignado CANCELADA…" at bounding box center [539, 411] width 1011 height 499
click at [718, 580] on icon "healing" at bounding box center [712, 585] width 20 height 20
click at [786, 544] on div "10:00 [DATE] 1 FERIA MACA headset_mic turned_in_not Sin menú asignado CANCELADA…" at bounding box center [539, 411] width 1011 height 499
click at [843, 308] on icon "pets" at bounding box center [839, 312] width 20 height 20
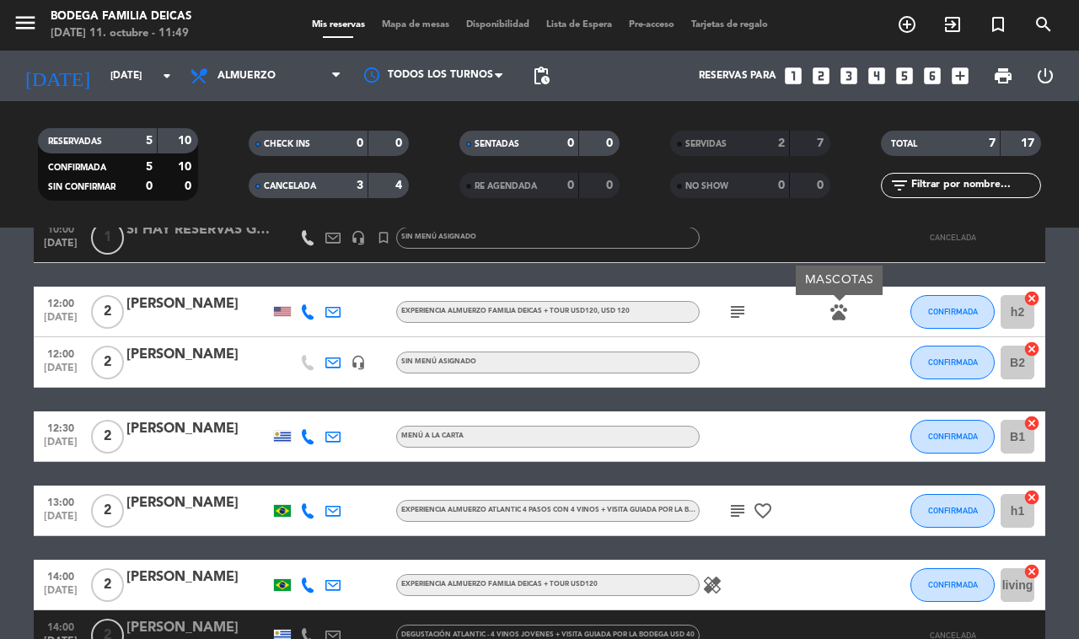
drag, startPoint x: 777, startPoint y: 403, endPoint x: 755, endPoint y: 367, distance: 41.6
click at [774, 401] on div "10:00 [DATE] 1 FERIA MACA headset_mic turned_in_not Sin menú asignado CANCELADA…" at bounding box center [539, 411] width 1011 height 499
click at [735, 312] on icon "subject" at bounding box center [737, 312] width 20 height 20
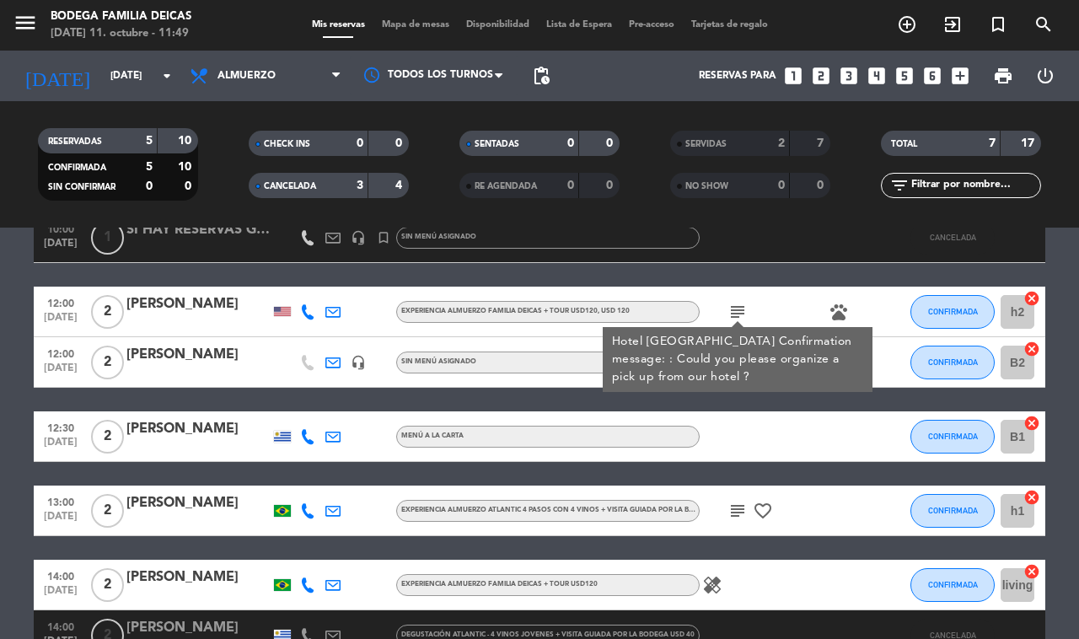
click at [751, 405] on div "10:00 [DATE] 1 FERIA MACA headset_mic turned_in_not Sin menú asignado CANCELADA…" at bounding box center [539, 411] width 1011 height 499
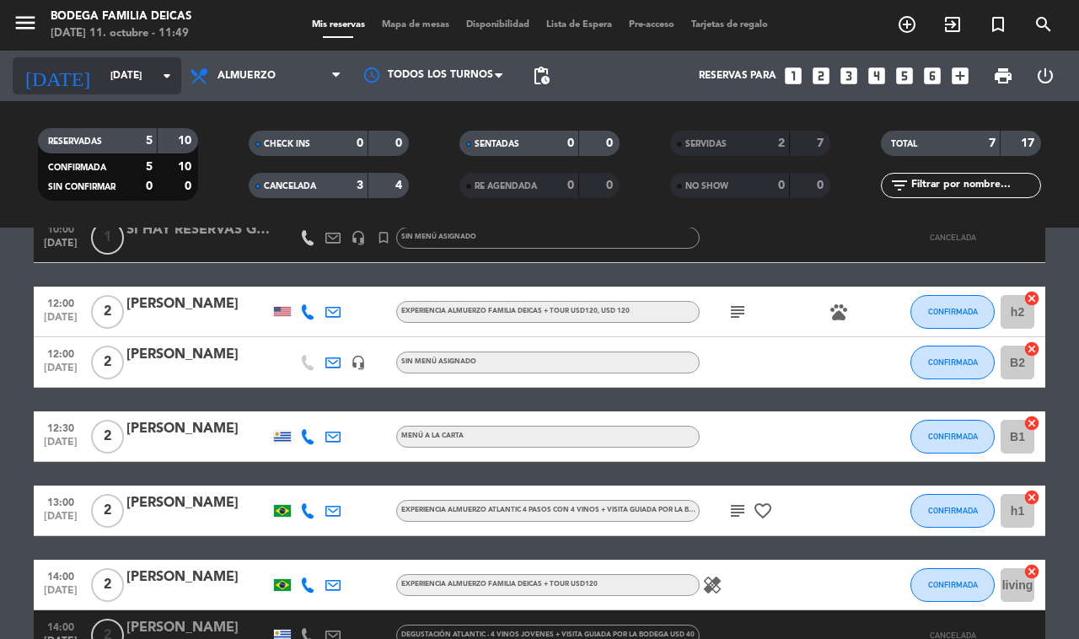
click at [111, 84] on input "[DATE]" at bounding box center [169, 76] width 134 height 29
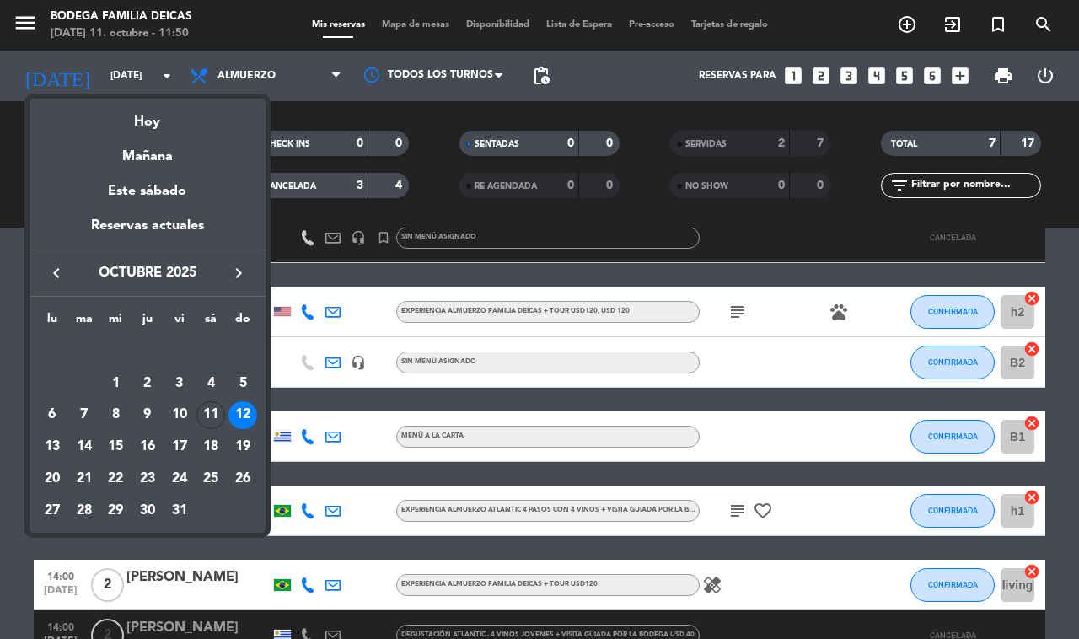
click at [53, 448] on div "13" at bounding box center [52, 446] width 29 height 29
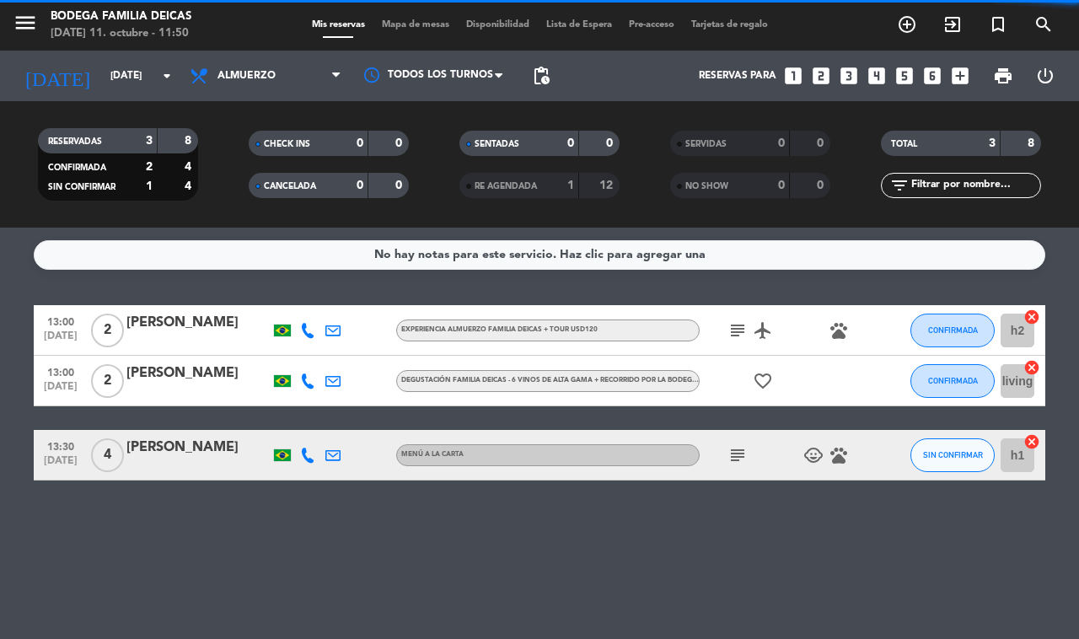
scroll to position [0, 0]
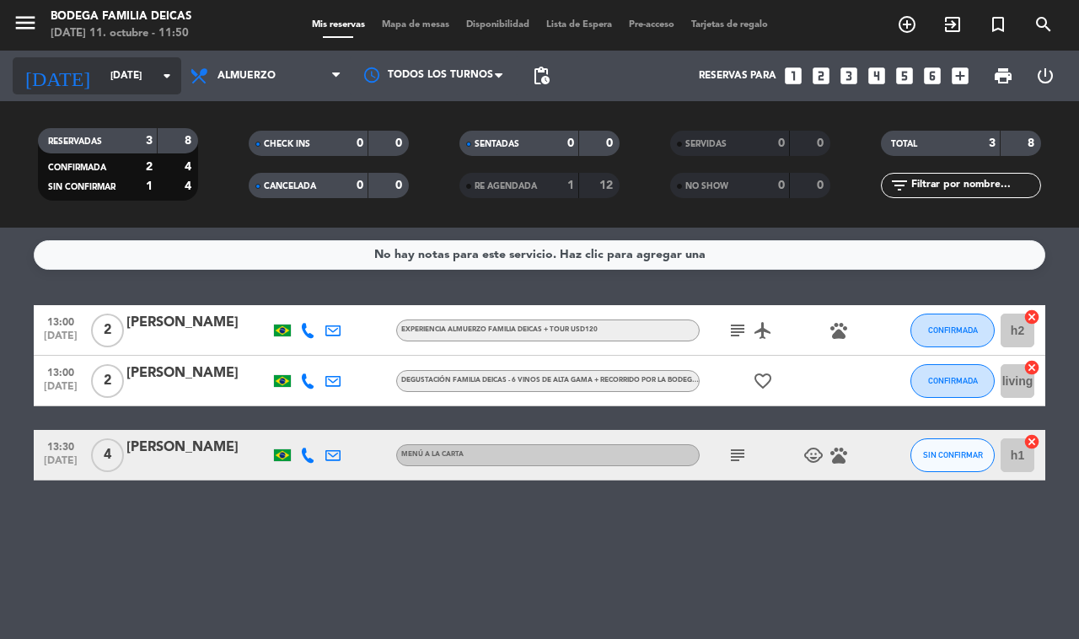
click at [148, 78] on input "[DATE]" at bounding box center [169, 76] width 134 height 29
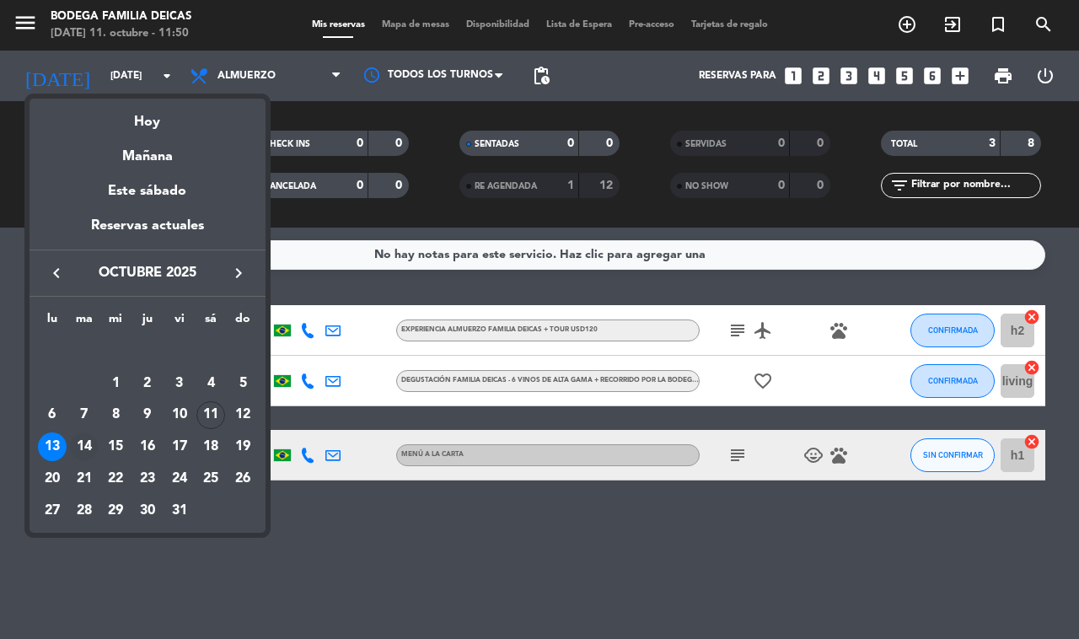
click at [94, 449] on div "14" at bounding box center [84, 446] width 29 height 29
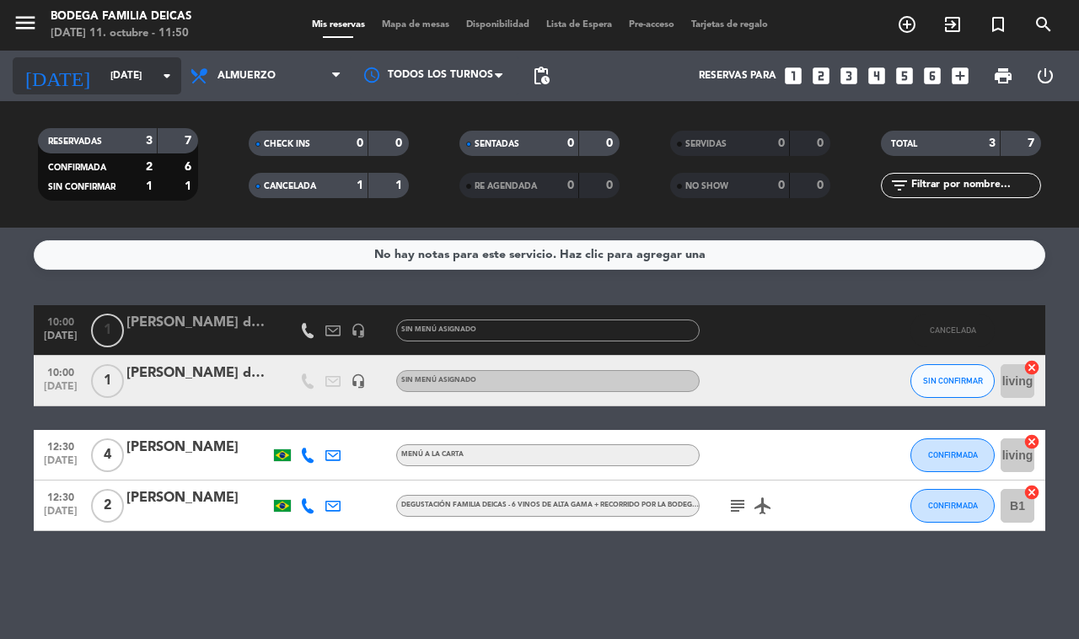
click at [102, 70] on input "[DATE]" at bounding box center [169, 76] width 134 height 29
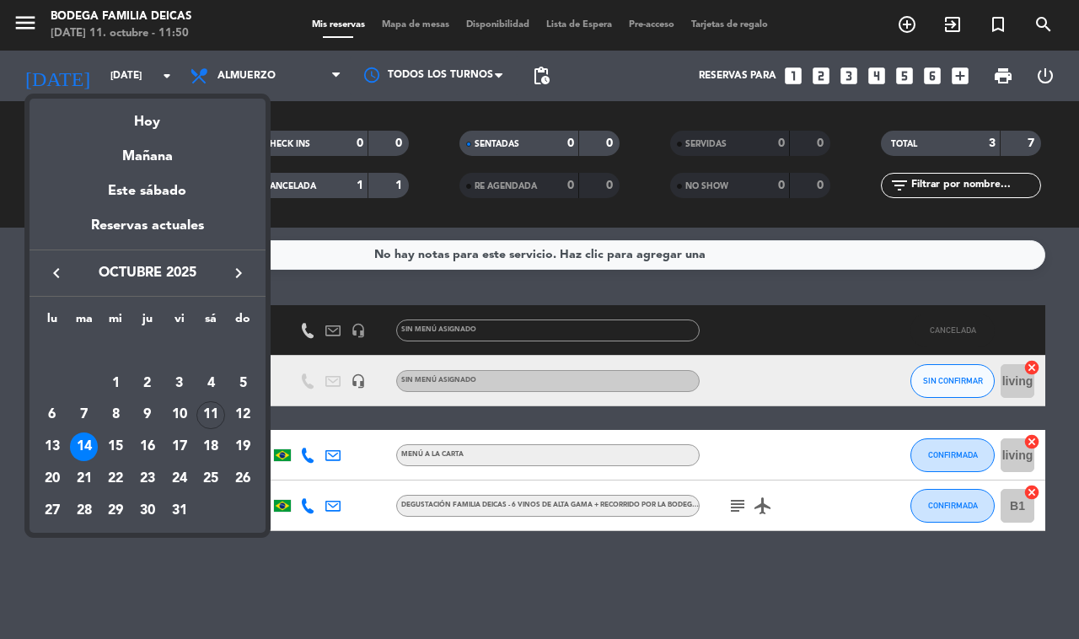
click at [116, 443] on div "15" at bounding box center [115, 446] width 29 height 29
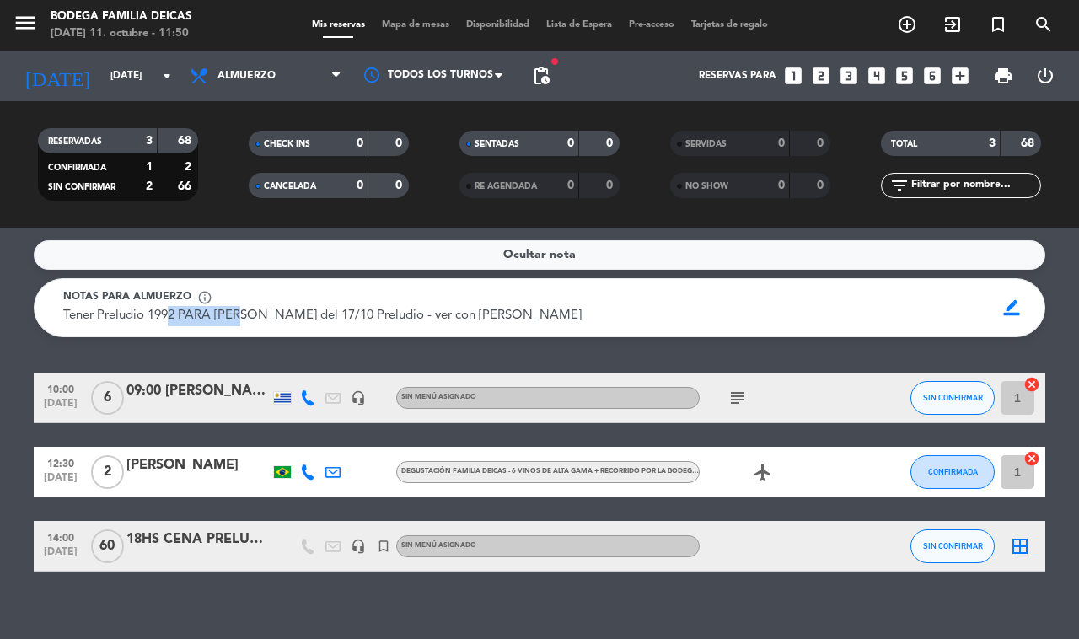
drag, startPoint x: 165, startPoint y: 310, endPoint x: 240, endPoint y: 319, distance: 75.5
click at [240, 319] on span "Tener Preludio 1992 PARA [PERSON_NAME] del 17/10 Preludio - ver con [PERSON_NAM…" at bounding box center [322, 315] width 518 height 13
click at [243, 314] on span "Tener Preludio 1992 PARA [PERSON_NAME] del 17/10 Preludio - ver con [PERSON_NAM…" at bounding box center [322, 315] width 518 height 13
click at [150, 57] on div "[DATE] [DATE] arrow_drop_down" at bounding box center [97, 75] width 169 height 37
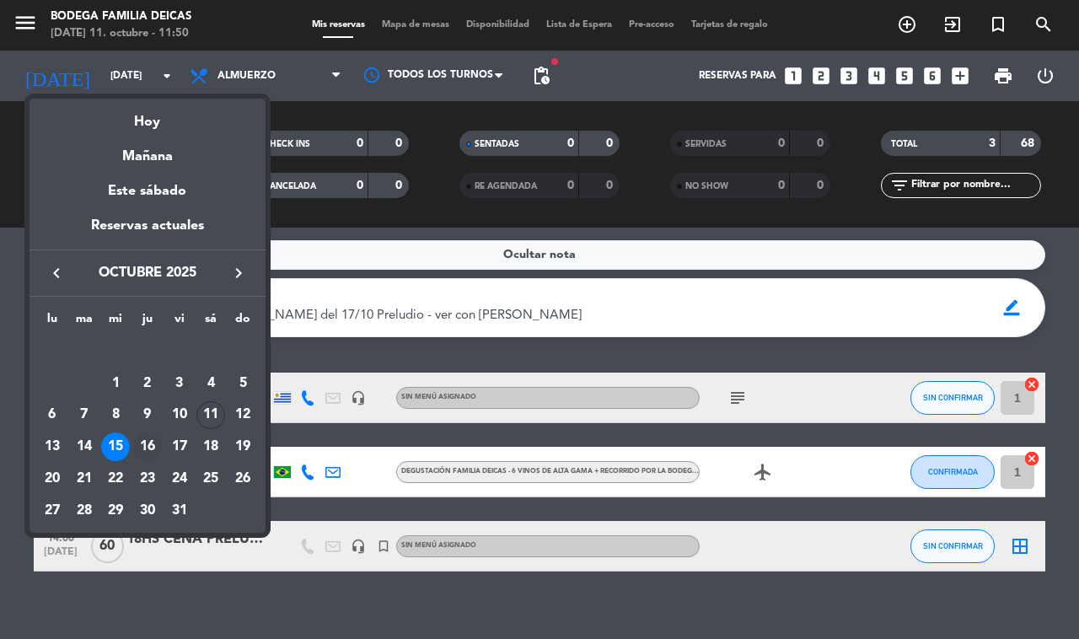
click at [150, 439] on div "16" at bounding box center [147, 446] width 29 height 29
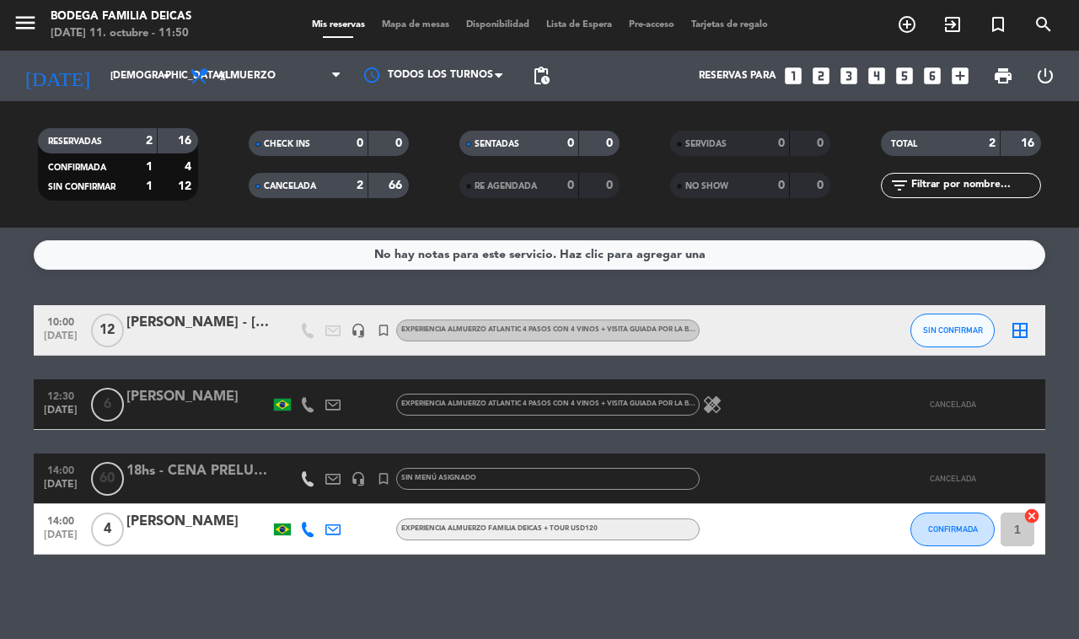
click at [300, 187] on span "CANCELADA" at bounding box center [290, 186] width 52 height 8
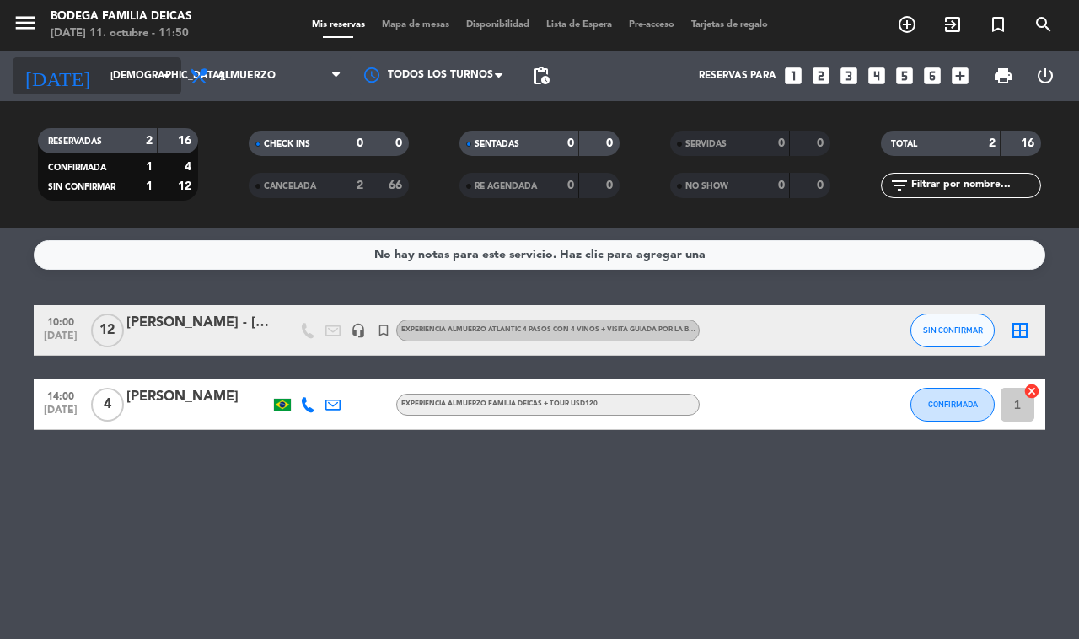
click at [132, 89] on input "[DEMOGRAPHIC_DATA][DATE]" at bounding box center [169, 76] width 134 height 29
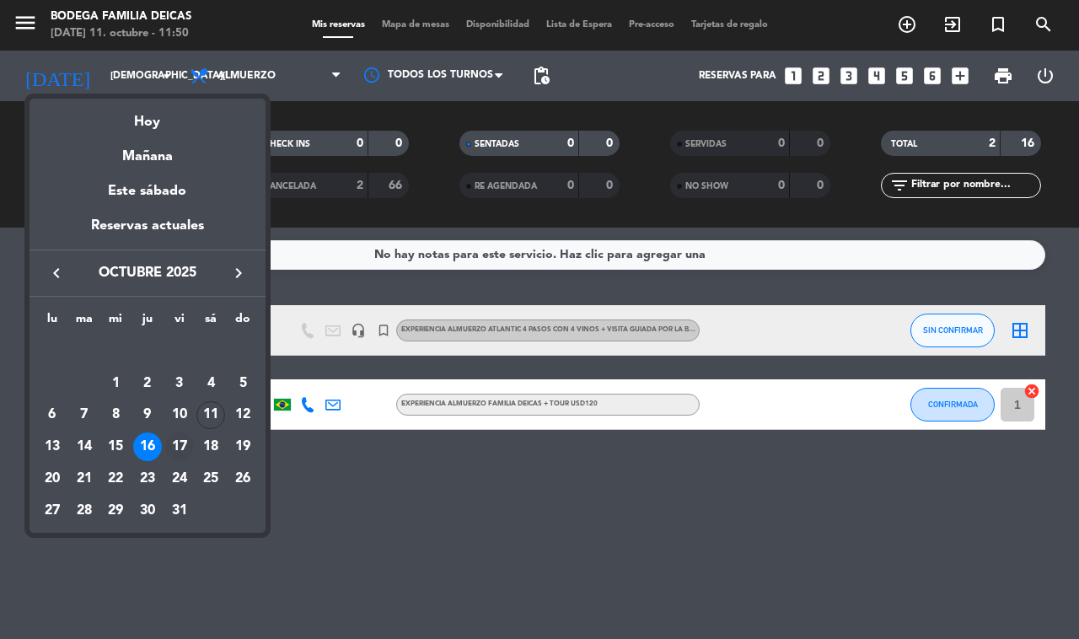
click at [188, 445] on div "17" at bounding box center [179, 446] width 29 height 29
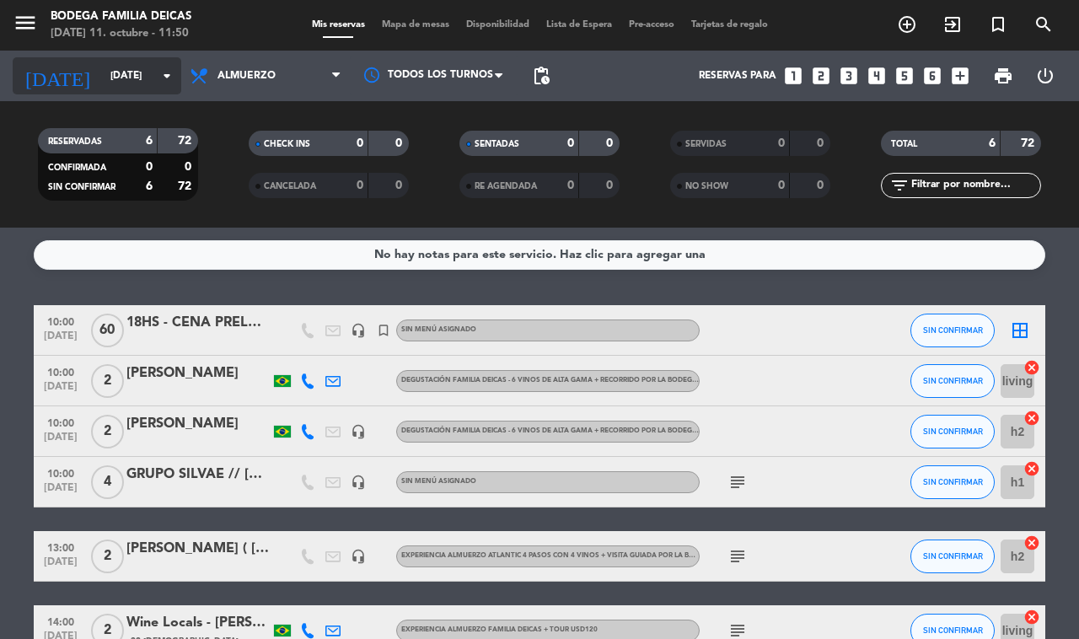
click at [132, 76] on input "[DATE]" at bounding box center [169, 76] width 134 height 29
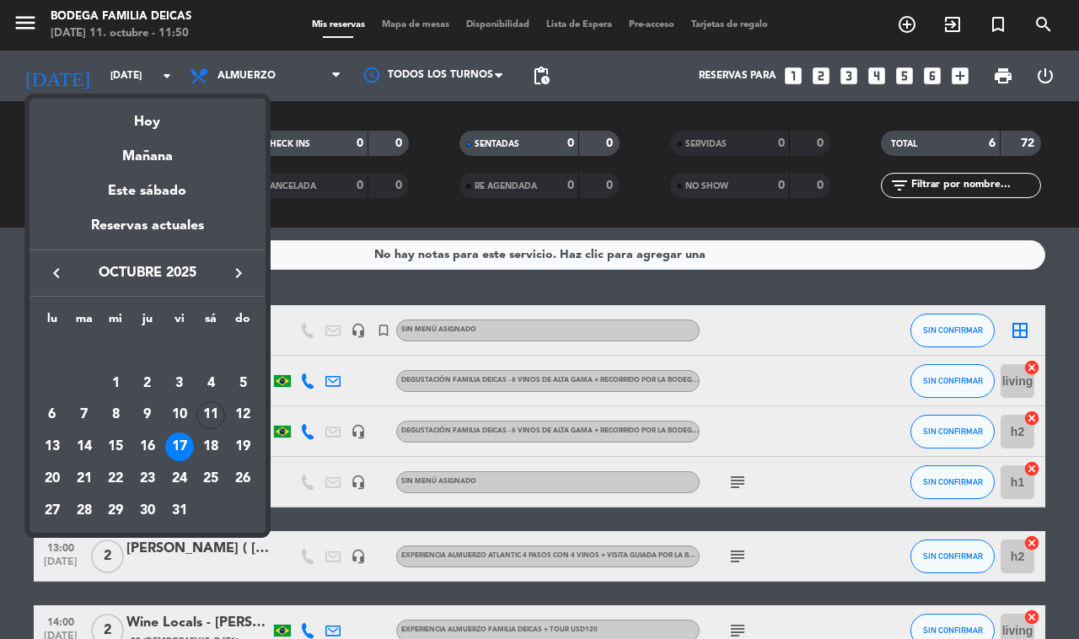
click at [212, 437] on div "18" at bounding box center [210, 446] width 29 height 29
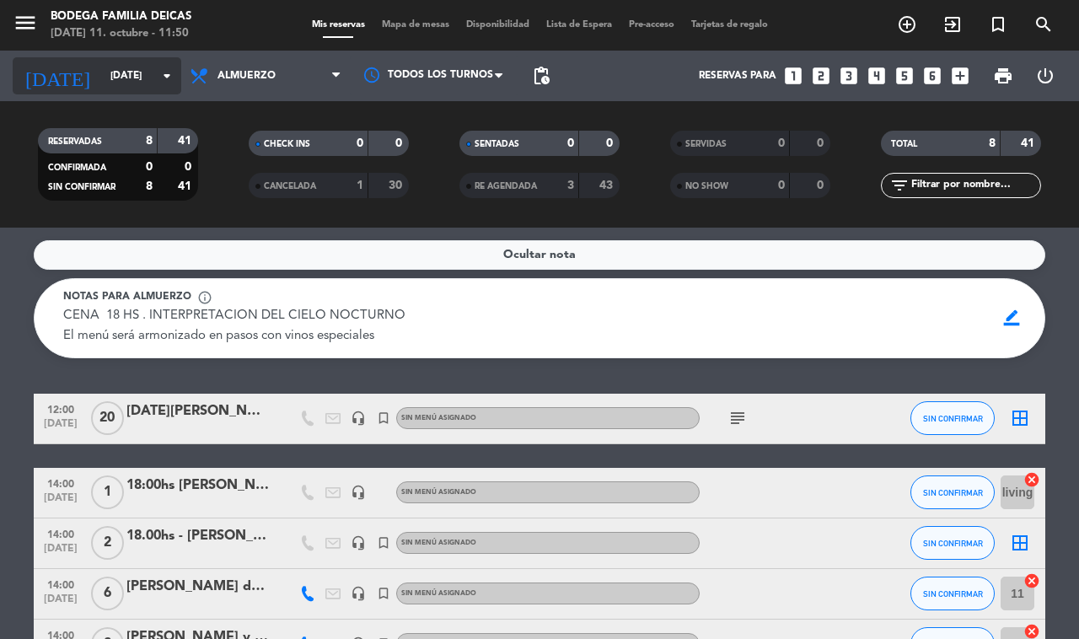
click at [106, 82] on input "[DATE]" at bounding box center [169, 76] width 134 height 29
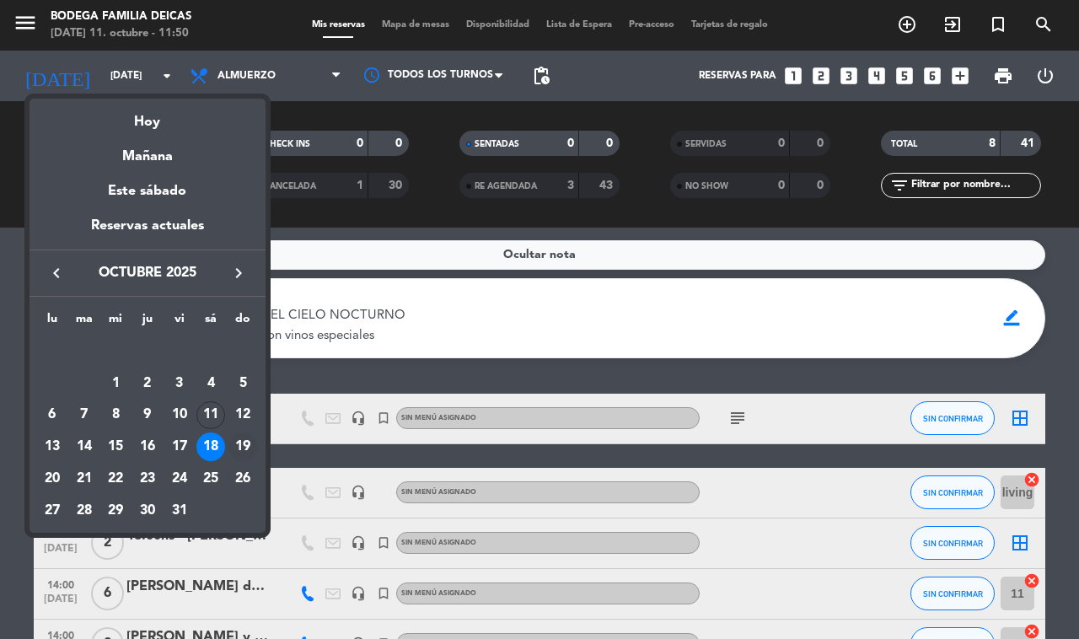
click at [228, 440] on td "19" at bounding box center [243, 447] width 32 height 32
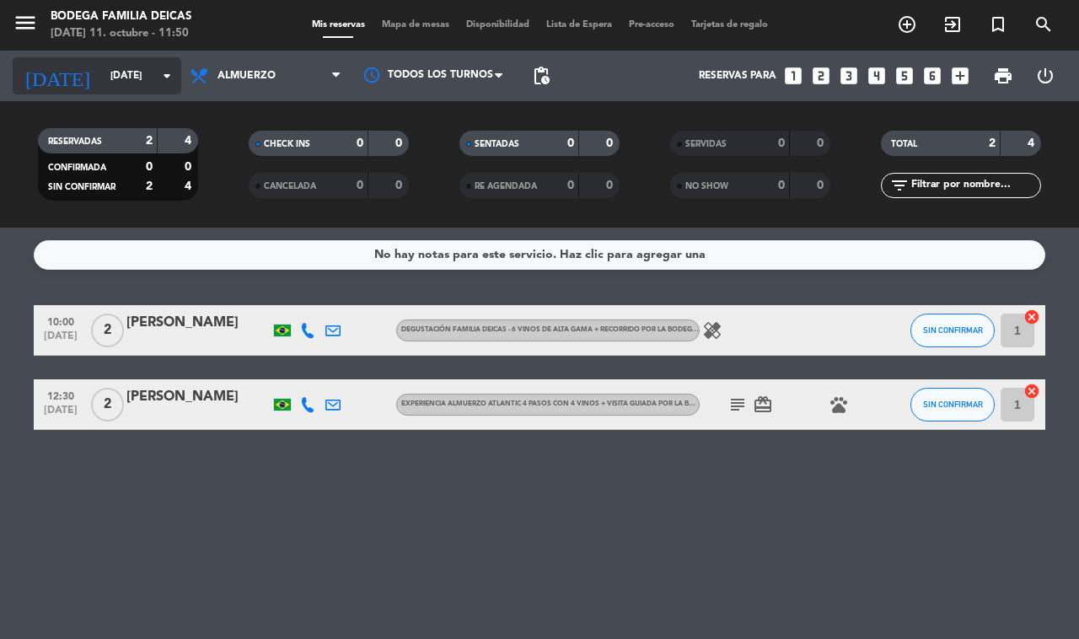
click at [131, 90] on div "[DATE] [DATE] arrow_drop_down" at bounding box center [97, 75] width 169 height 37
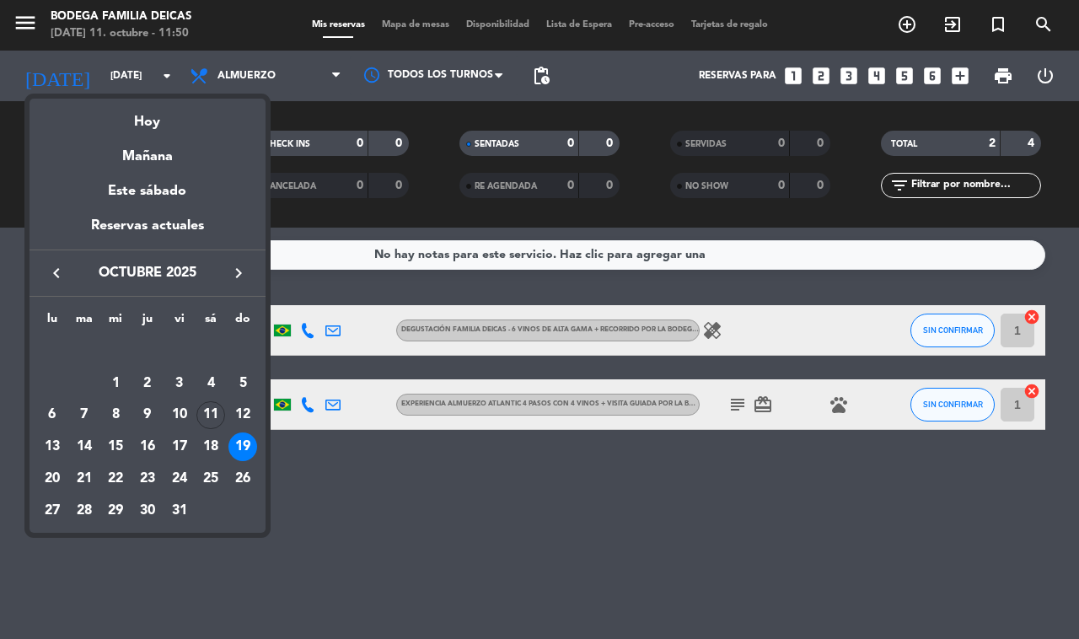
click at [342, 591] on div at bounding box center [539, 319] width 1079 height 639
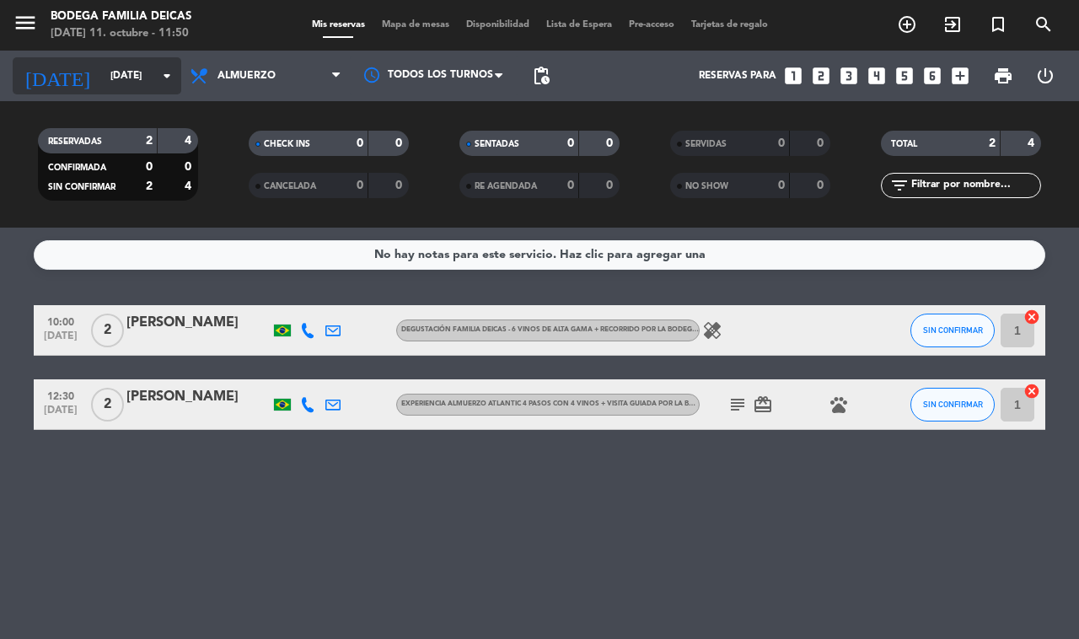
click at [102, 80] on input "[DATE]" at bounding box center [169, 76] width 134 height 29
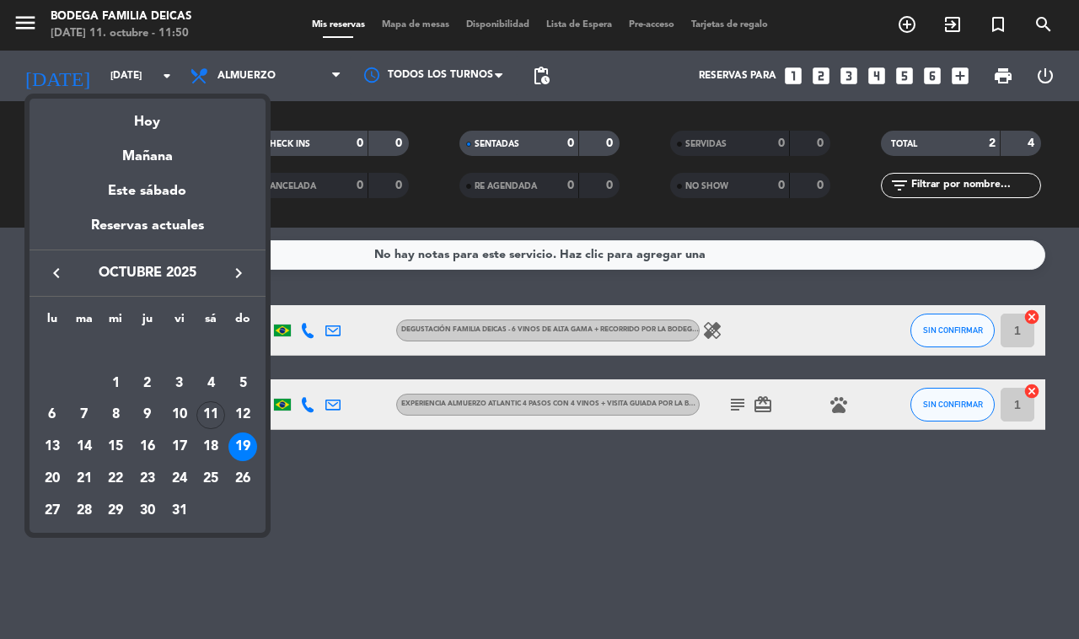
click at [62, 475] on div "20" at bounding box center [52, 478] width 29 height 29
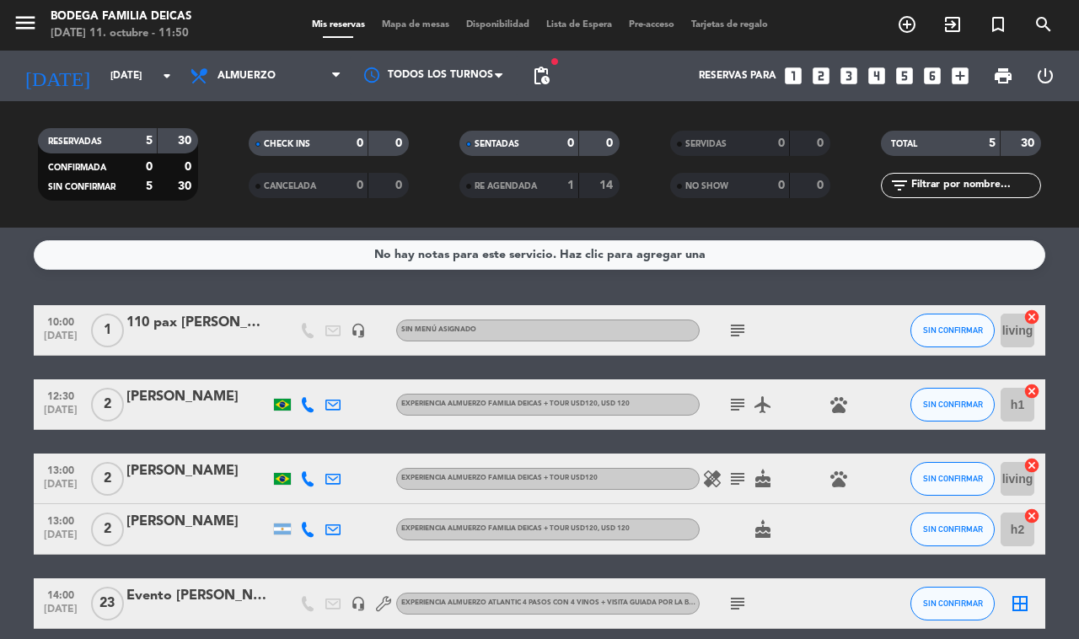
scroll to position [73, 0]
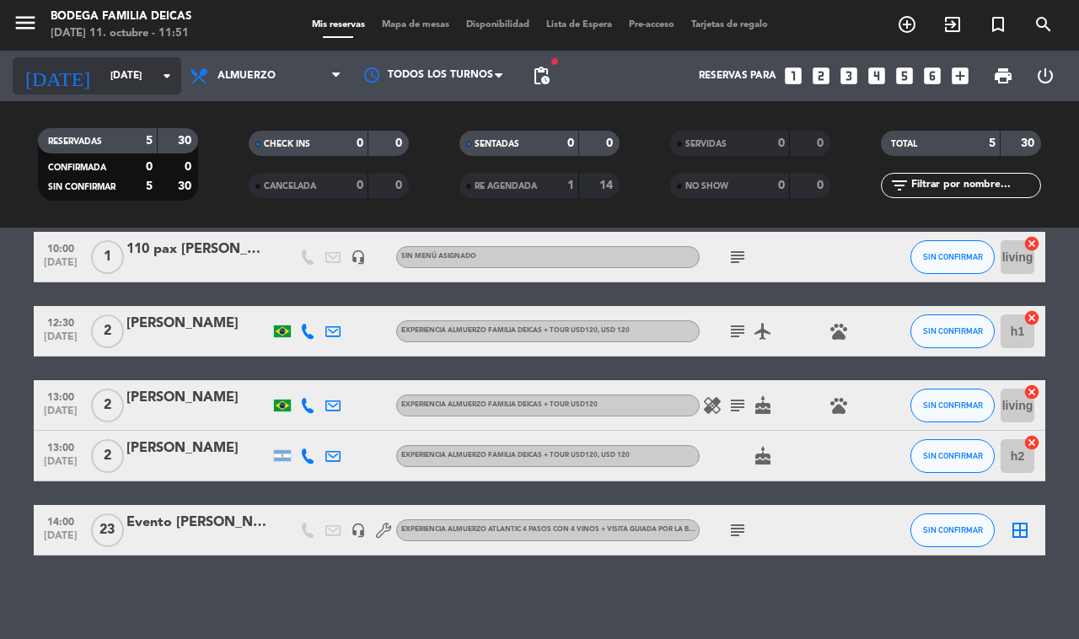
click at [153, 83] on input "[DATE]" at bounding box center [169, 76] width 134 height 29
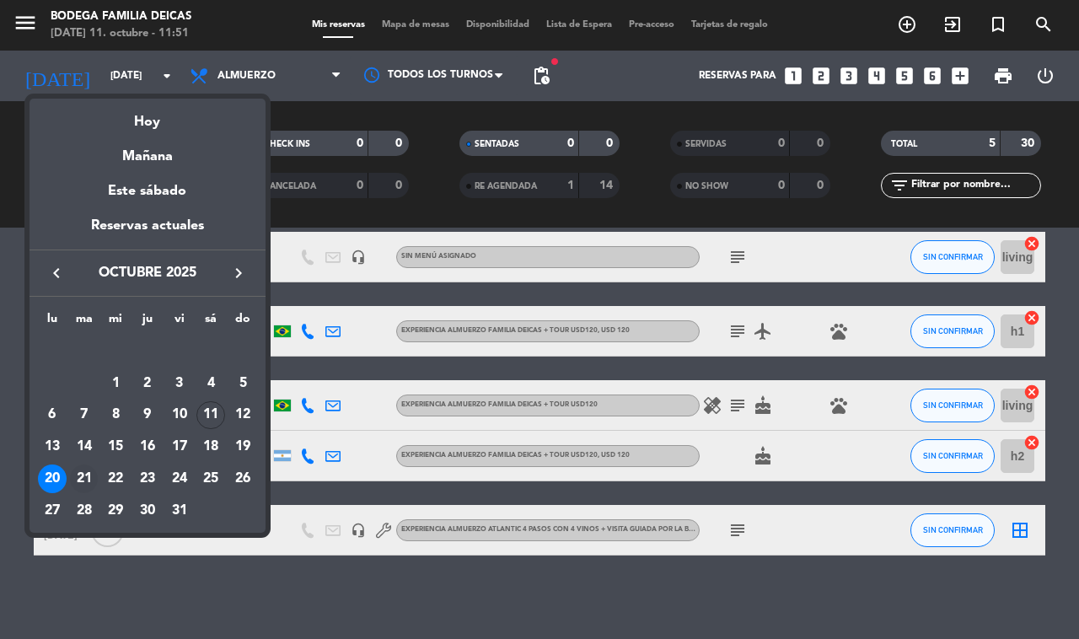
click at [84, 475] on div "21" at bounding box center [84, 478] width 29 height 29
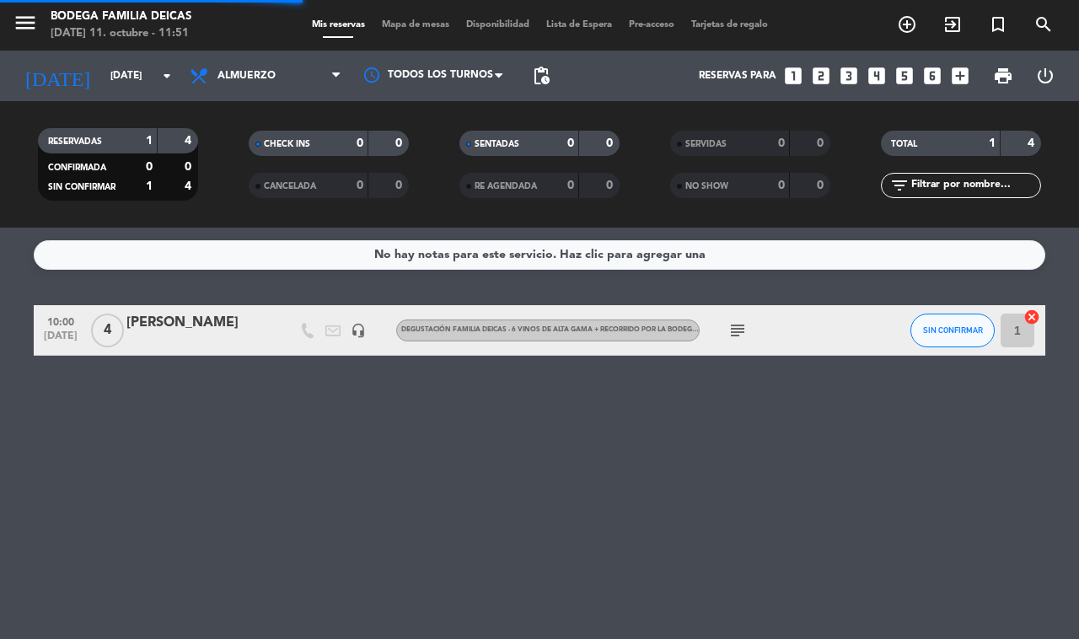
scroll to position [0, 0]
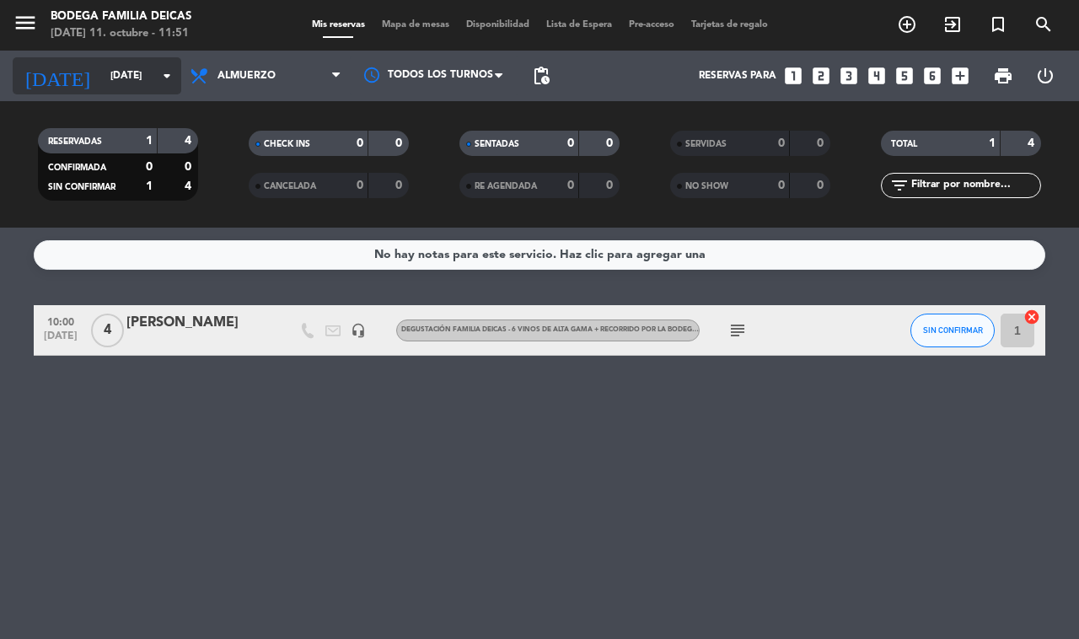
click at [158, 86] on input "[DATE]" at bounding box center [169, 76] width 134 height 29
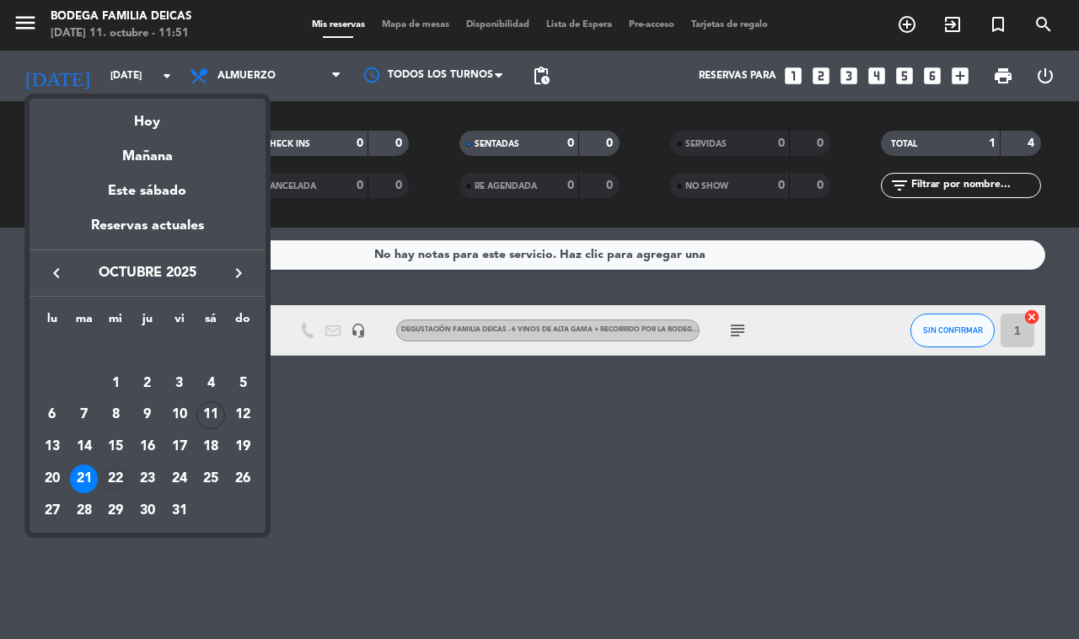
click at [123, 476] on div "22" at bounding box center [115, 478] width 29 height 29
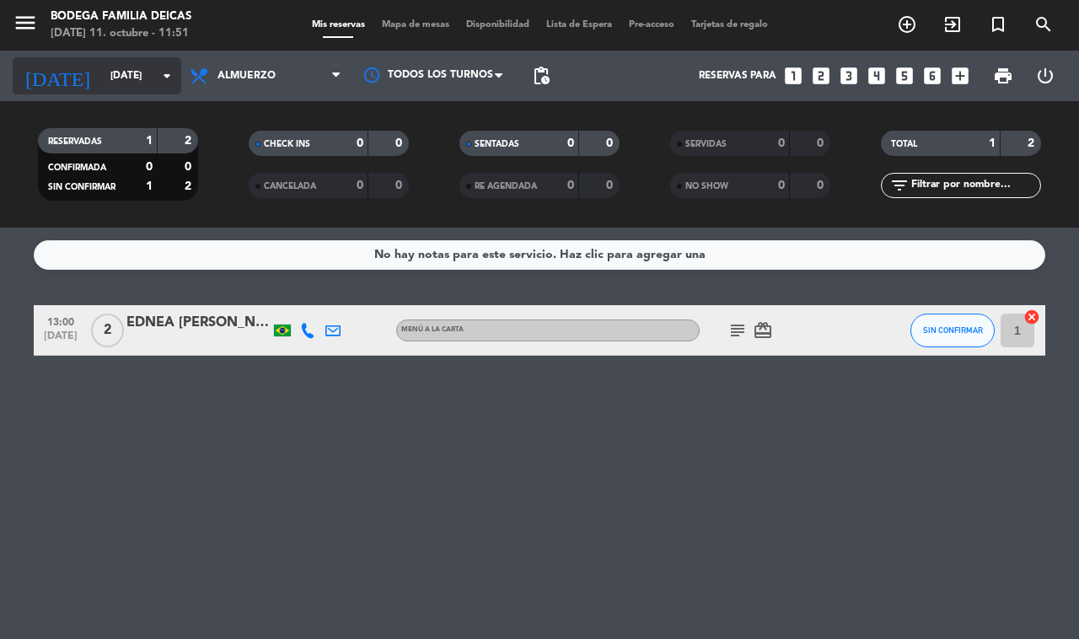
click at [145, 73] on input "[DATE]" at bounding box center [169, 76] width 134 height 29
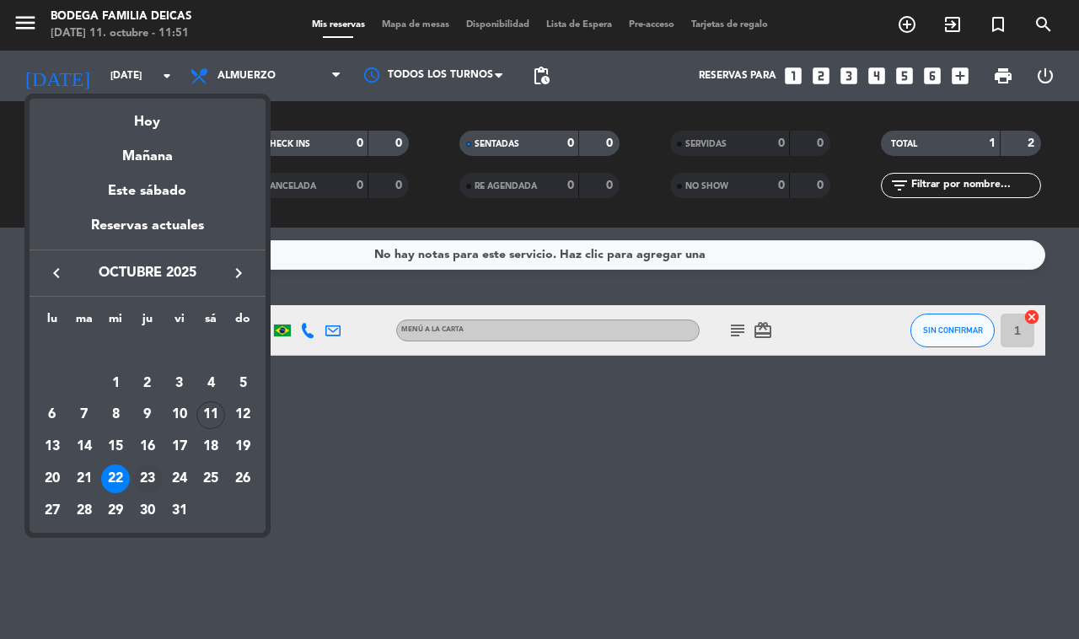
click at [146, 477] on div "23" at bounding box center [147, 478] width 29 height 29
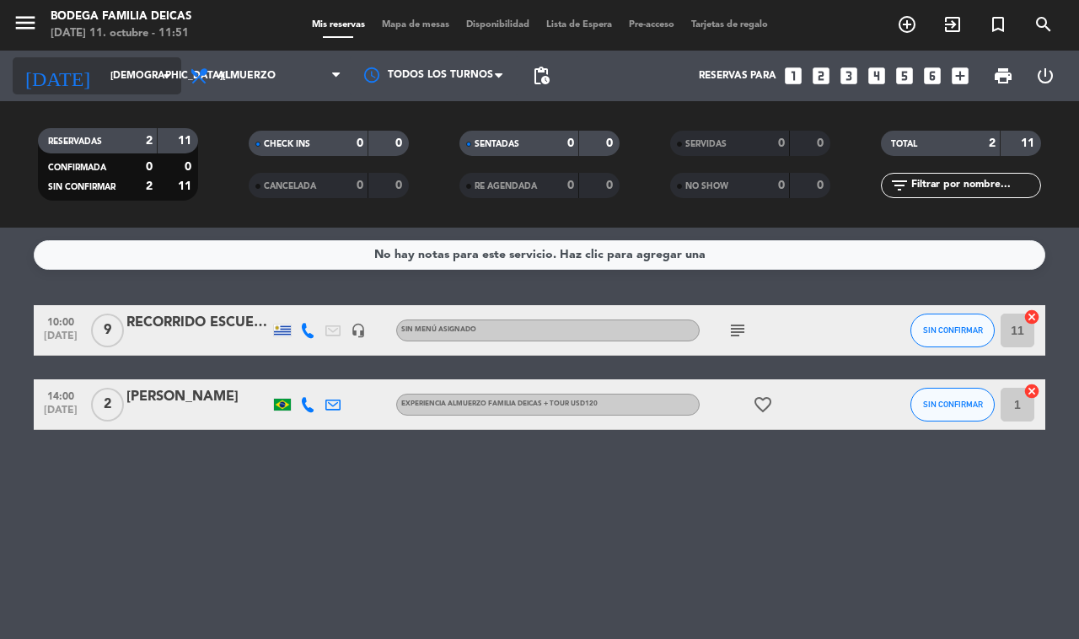
click at [102, 80] on input "[DEMOGRAPHIC_DATA][DATE]" at bounding box center [169, 76] width 134 height 29
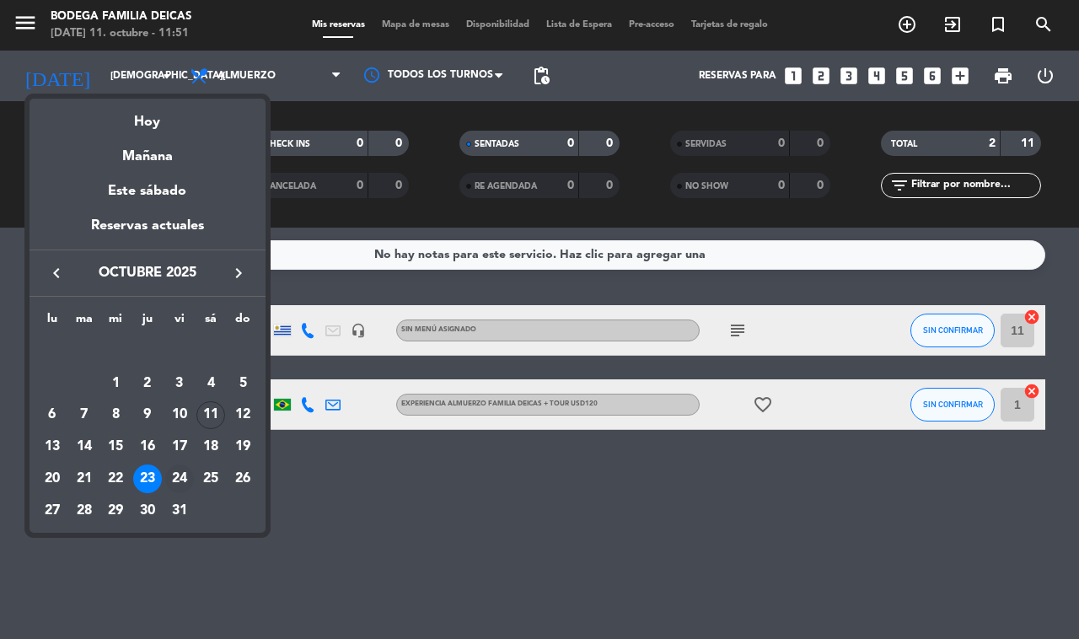
click at [186, 476] on div "24" at bounding box center [179, 478] width 29 height 29
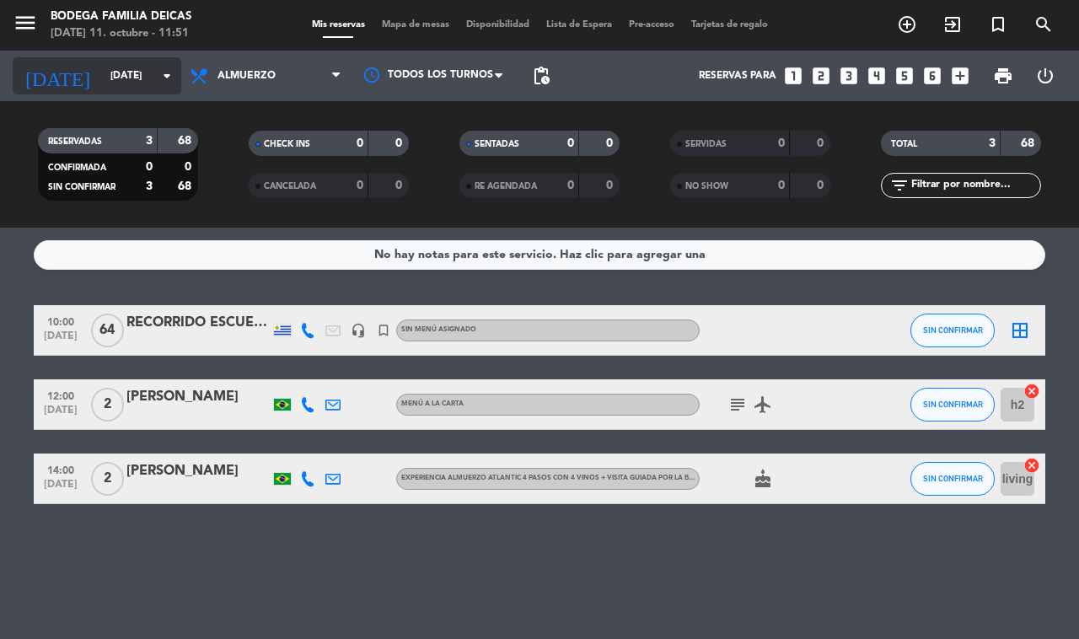
click at [102, 78] on input "[DATE]" at bounding box center [169, 76] width 134 height 29
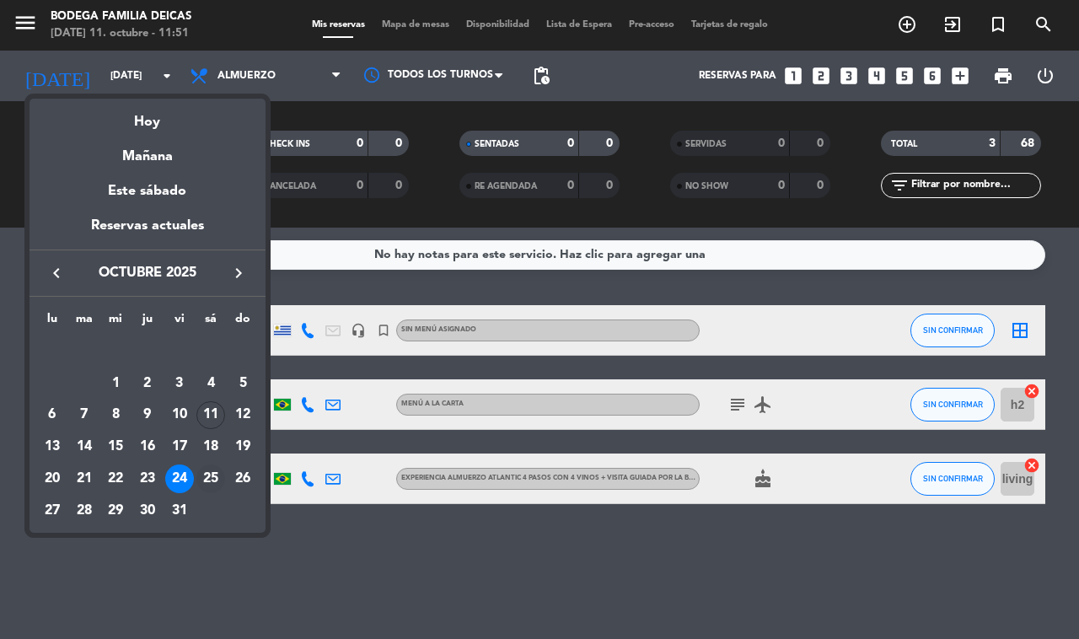
click at [221, 470] on div "25" at bounding box center [210, 478] width 29 height 29
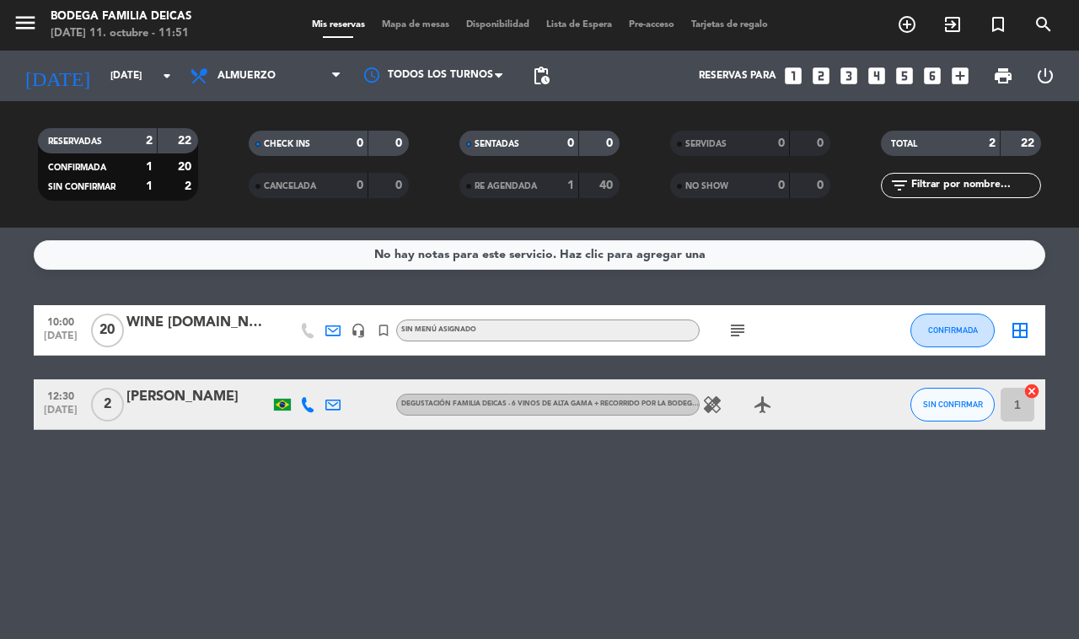
click at [738, 329] on icon "subject" at bounding box center [737, 330] width 20 height 20
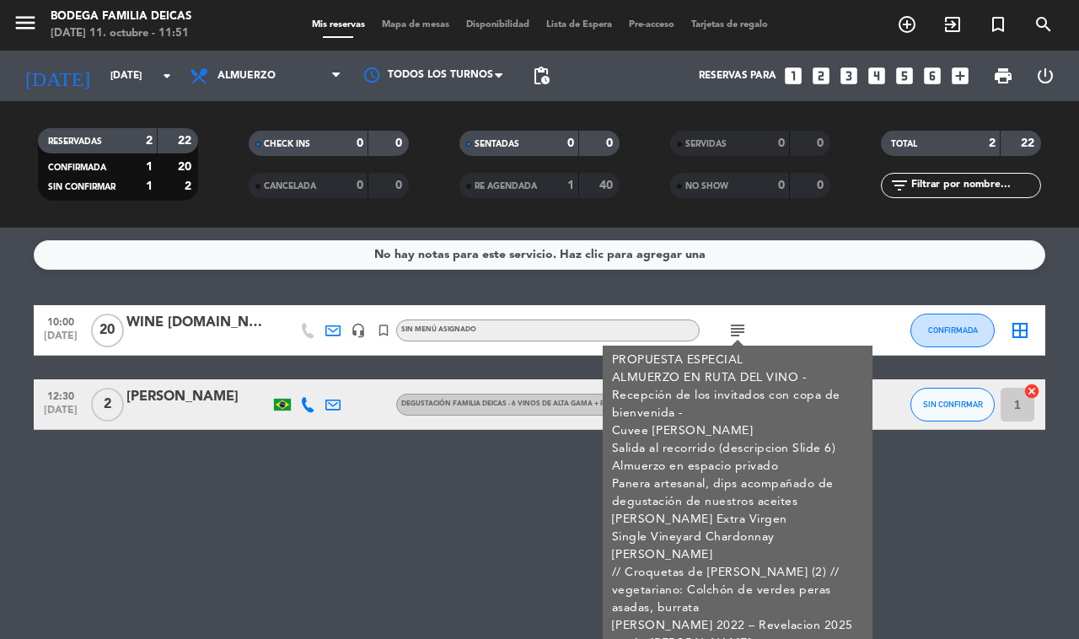
click at [735, 335] on icon "subject" at bounding box center [737, 330] width 20 height 20
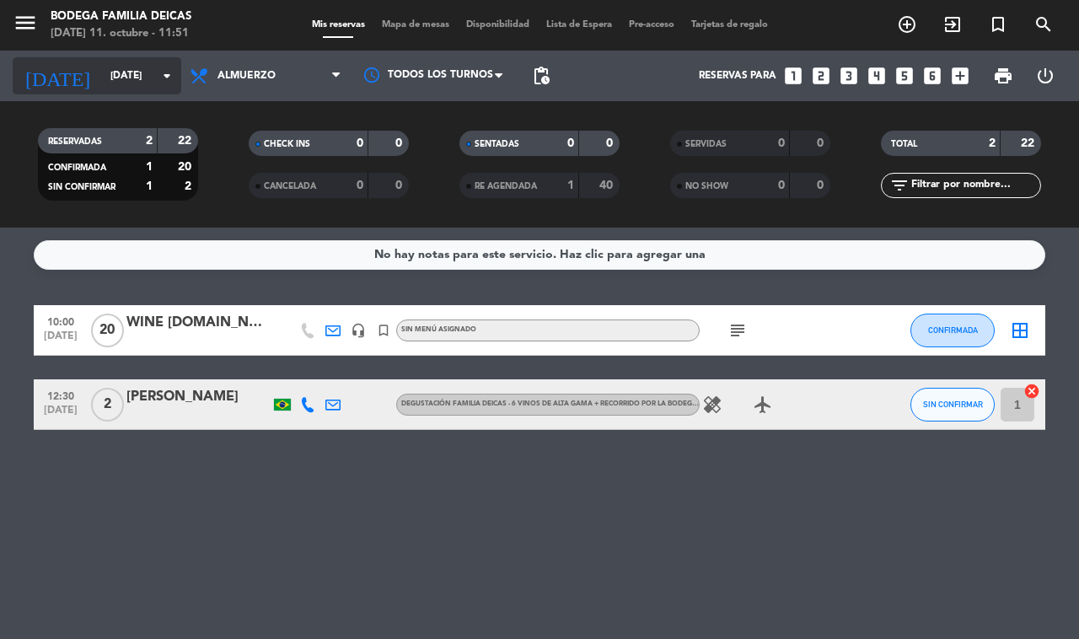
click at [127, 87] on input "[DATE]" at bounding box center [169, 76] width 134 height 29
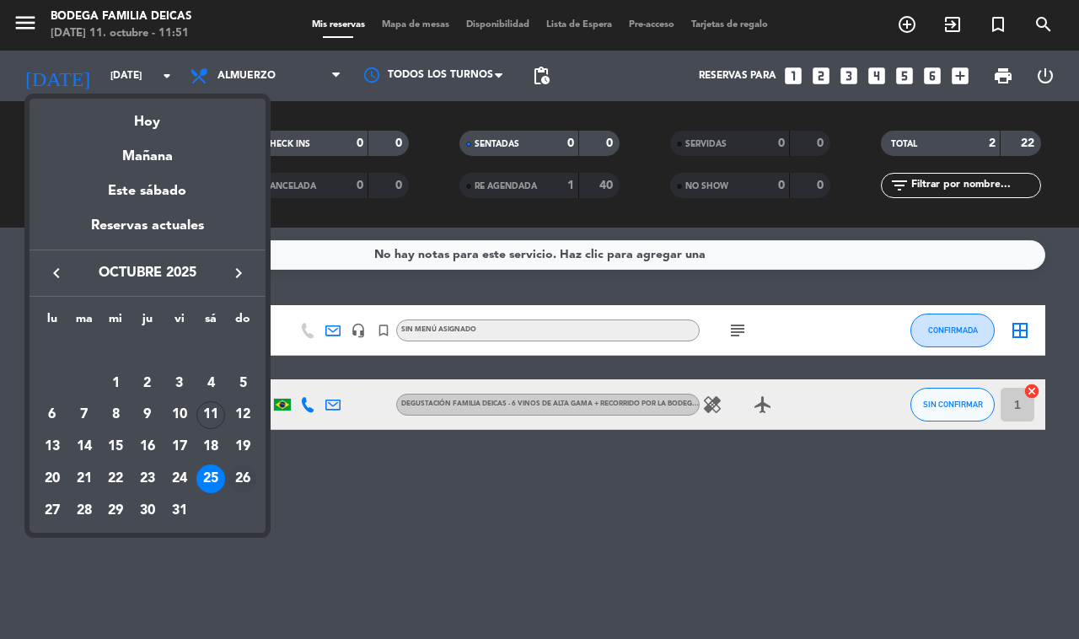
click at [244, 487] on div "26" at bounding box center [242, 478] width 29 height 29
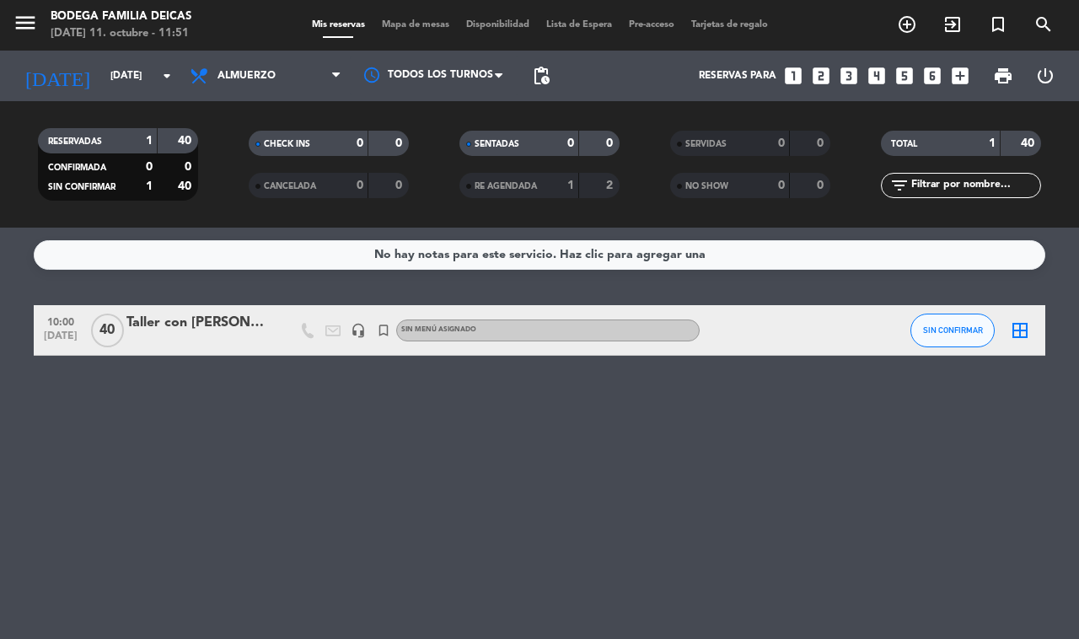
click at [170, 335] on div at bounding box center [197, 341] width 143 height 13
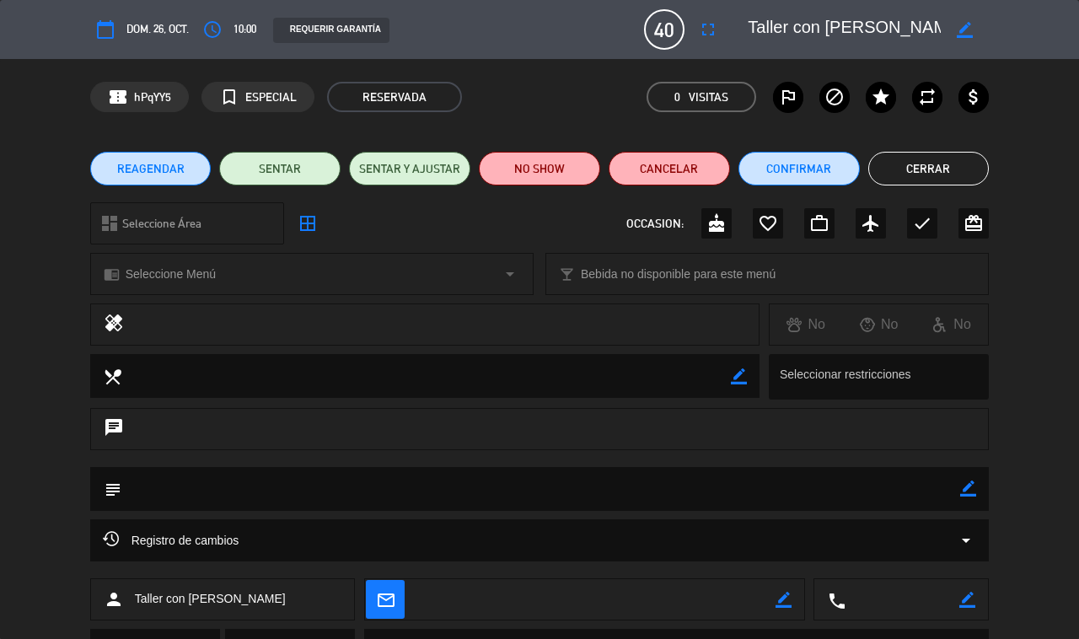
click at [963, 161] on button "Cerrar" at bounding box center [928, 169] width 121 height 34
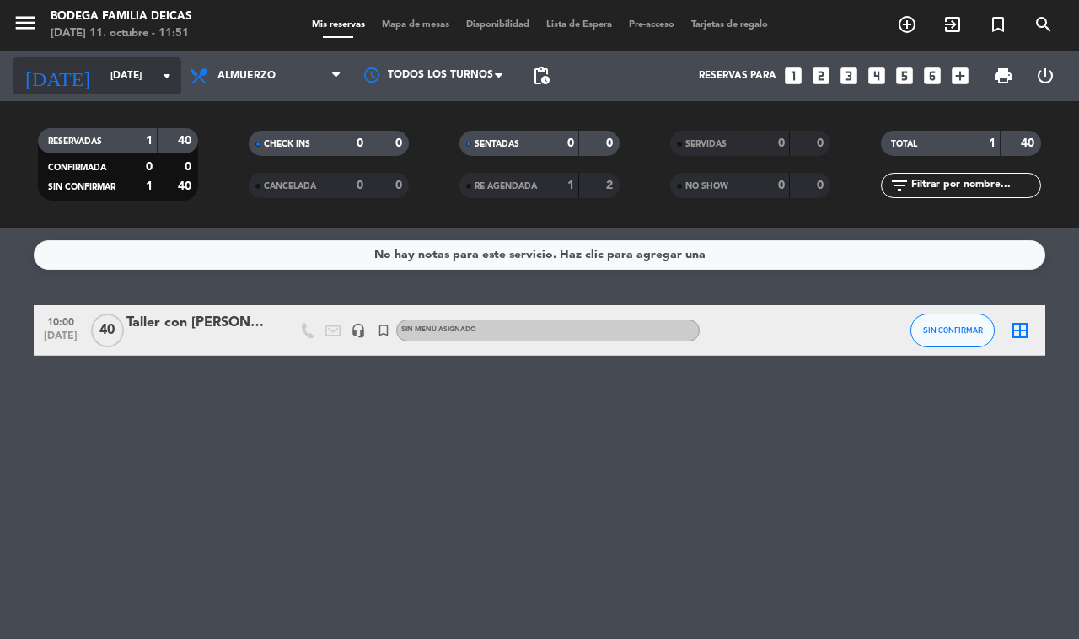
click at [102, 69] on input "[DATE]" at bounding box center [169, 76] width 134 height 29
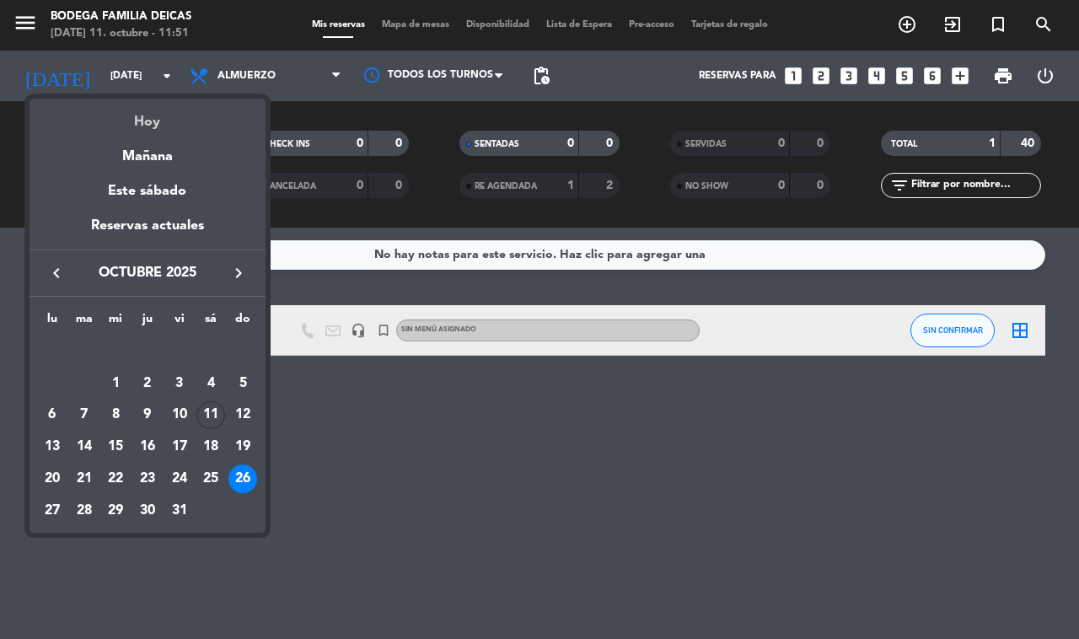
click at [156, 131] on div "Hoy" at bounding box center [148, 116] width 236 height 35
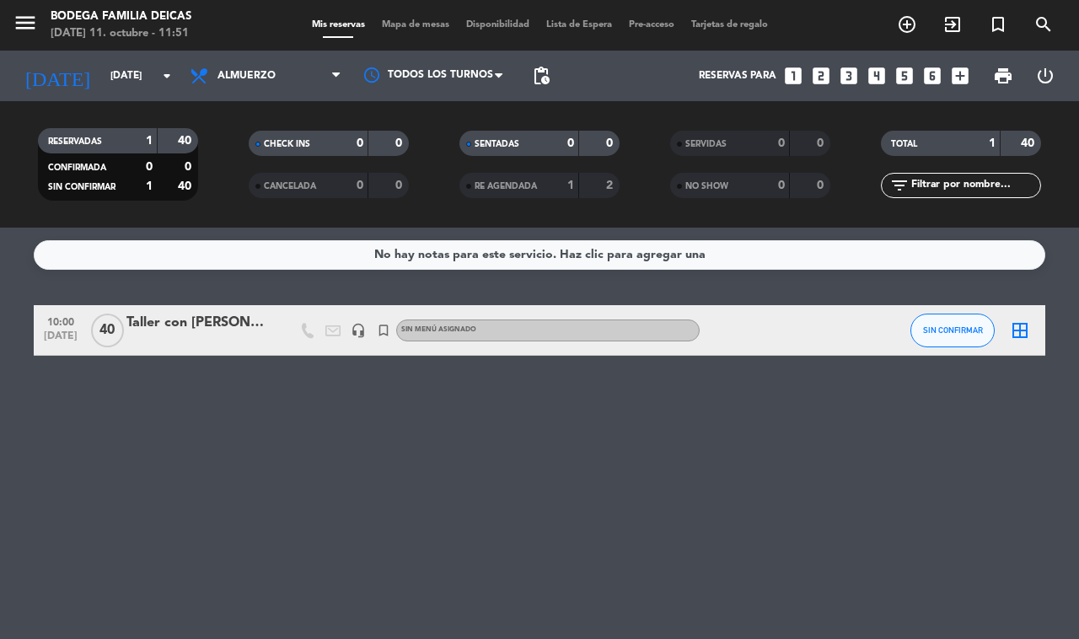
type input "[DATE]"
